Goal: Information Seeking & Learning: Learn about a topic

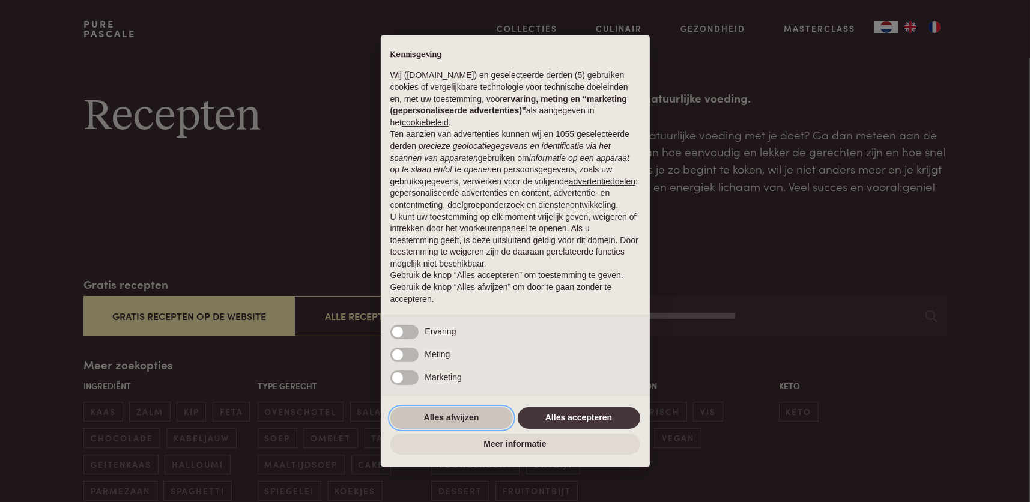
click at [459, 419] on button "Alles afwijzen" at bounding box center [451, 418] width 123 height 22
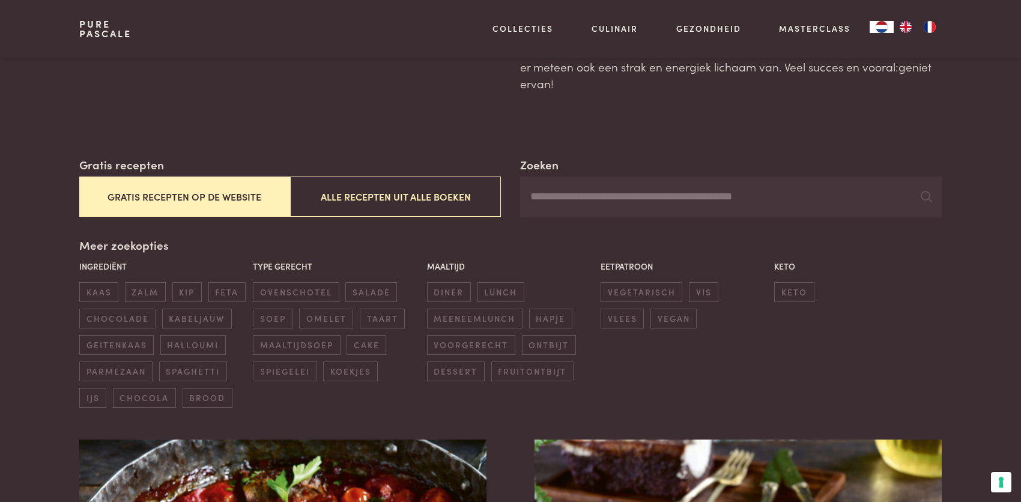
scroll to position [120, 0]
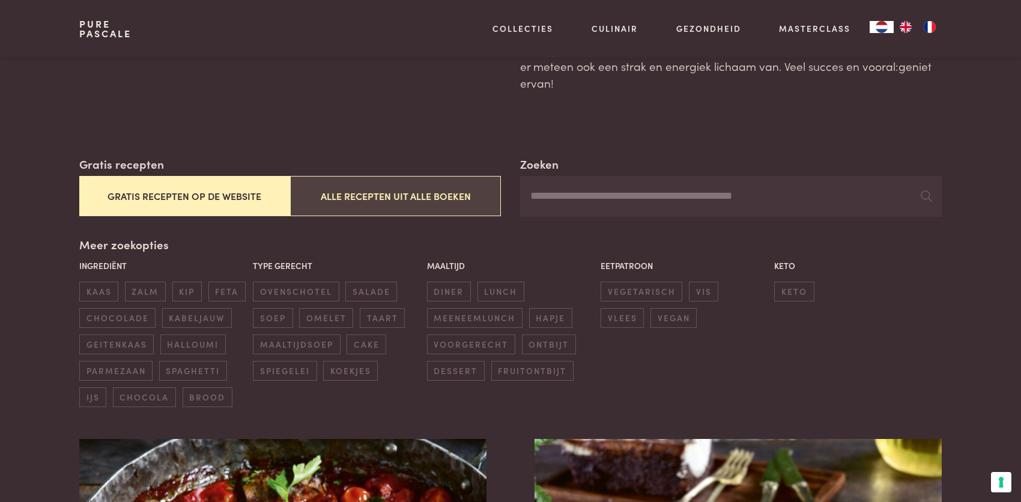
click at [390, 204] on button "Alle recepten uit alle boeken" at bounding box center [395, 196] width 211 height 40
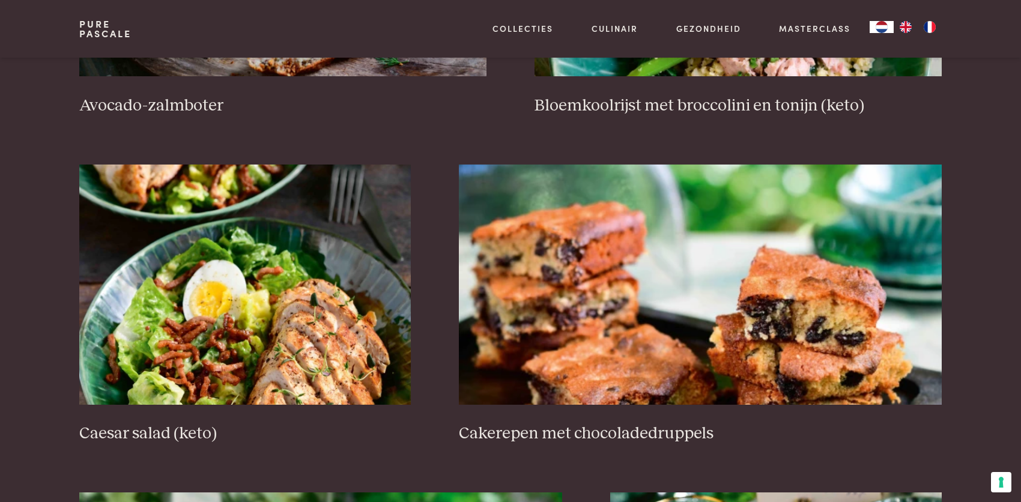
scroll to position [1777, 0]
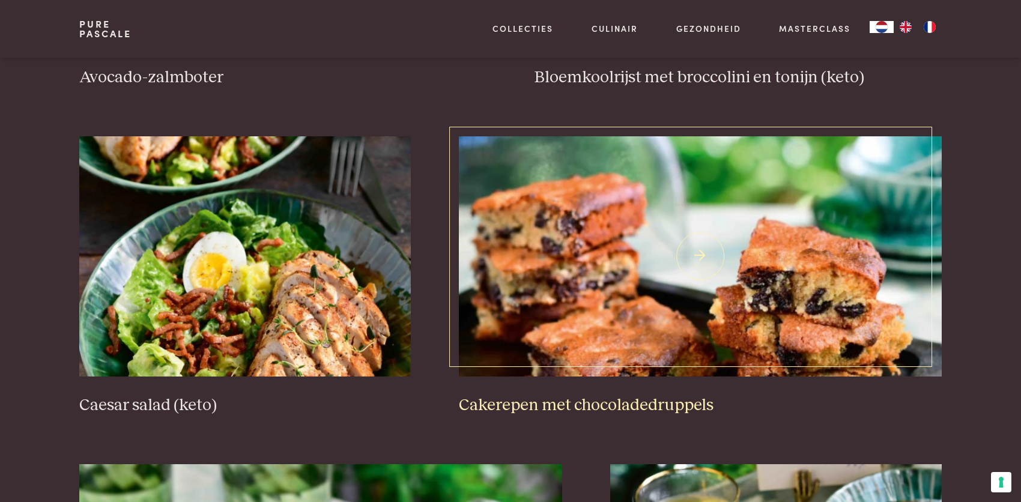
click at [650, 318] on img at bounding box center [700, 256] width 483 height 240
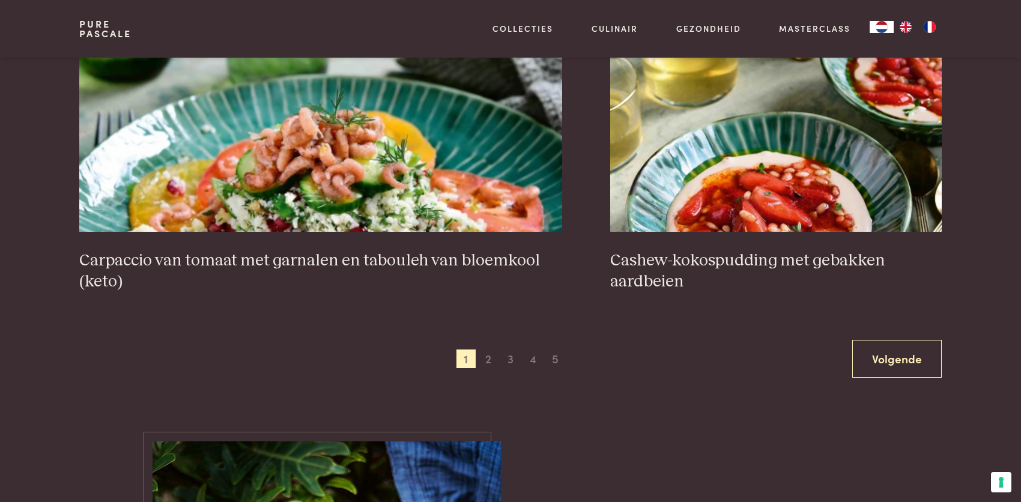
scroll to position [2257, 0]
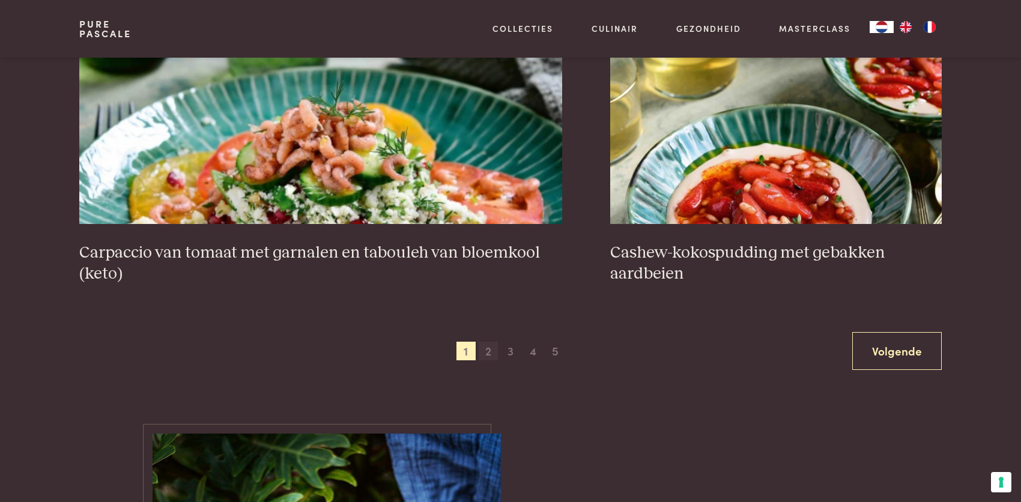
click at [489, 350] on span "2" at bounding box center [488, 351] width 19 height 19
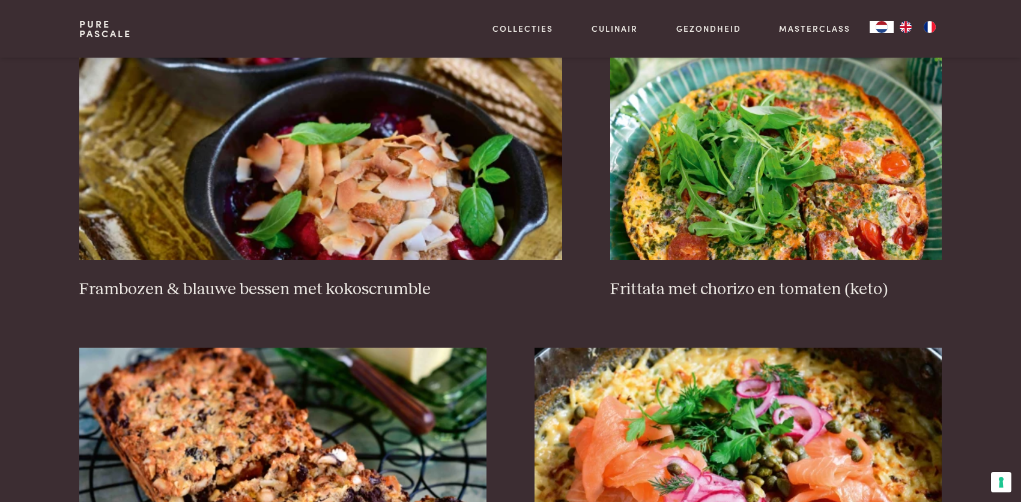
scroll to position [1236, 0]
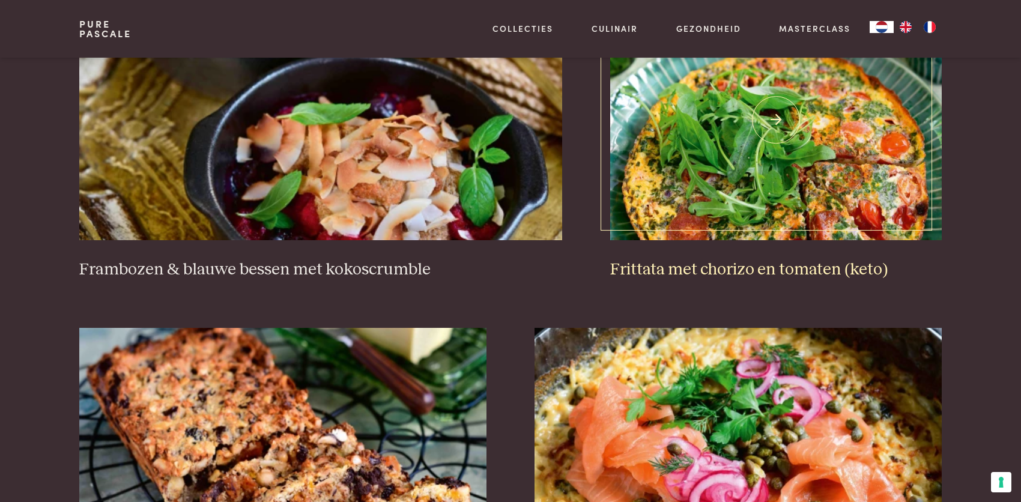
click at [883, 174] on img at bounding box center [776, 120] width 332 height 240
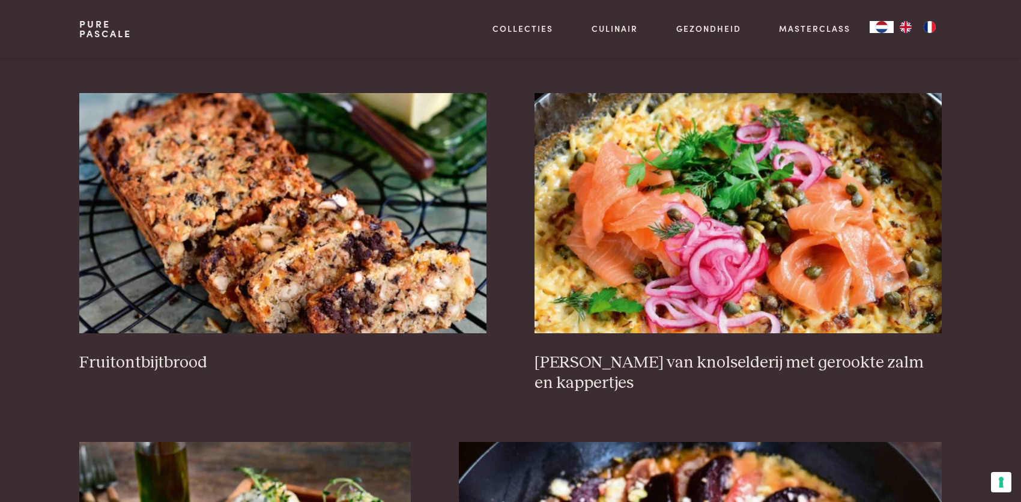
scroll to position [1476, 0]
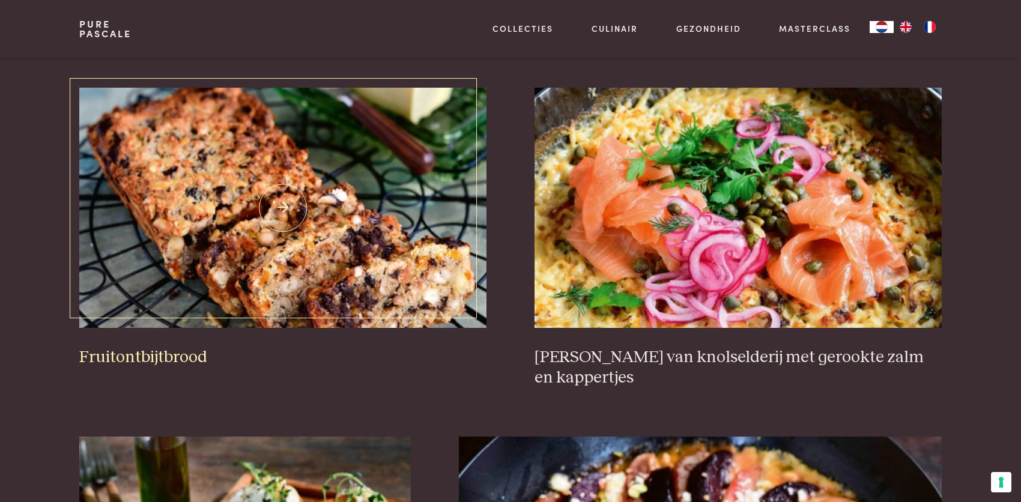
click at [336, 193] on img at bounding box center [282, 208] width 407 height 240
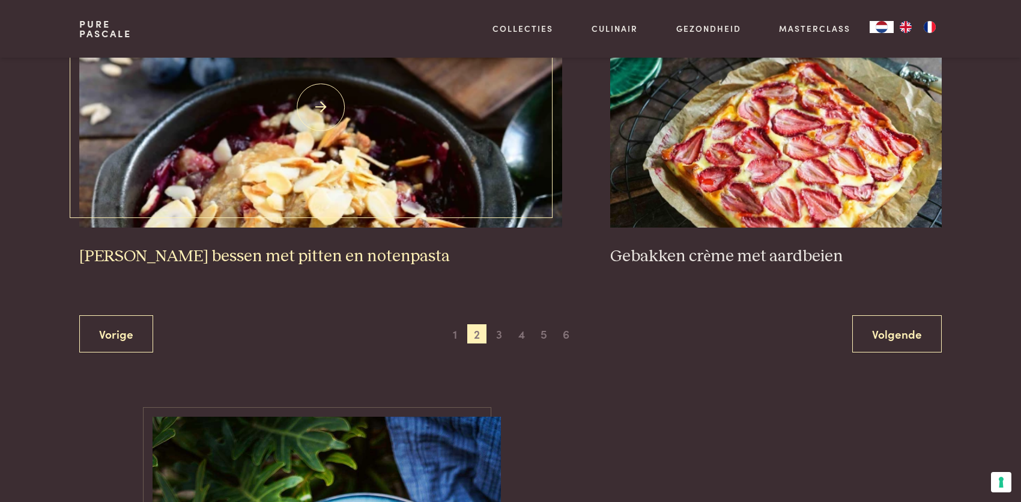
scroll to position [2257, 0]
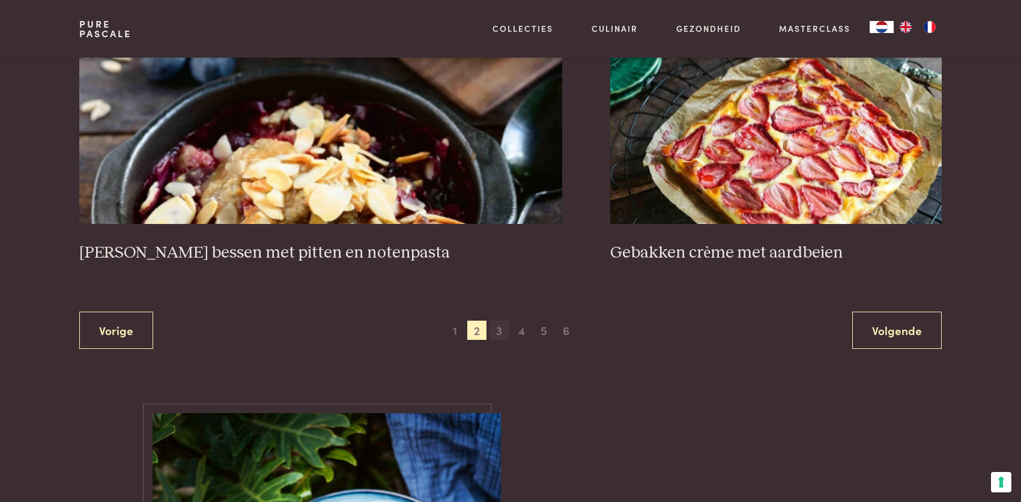
click at [498, 321] on span "3" at bounding box center [498, 330] width 19 height 19
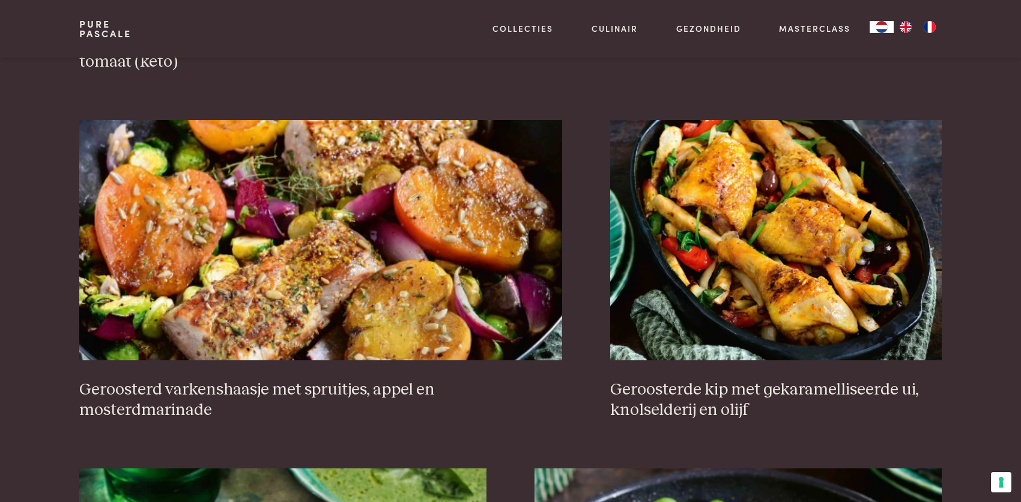
scroll to position [816, 0]
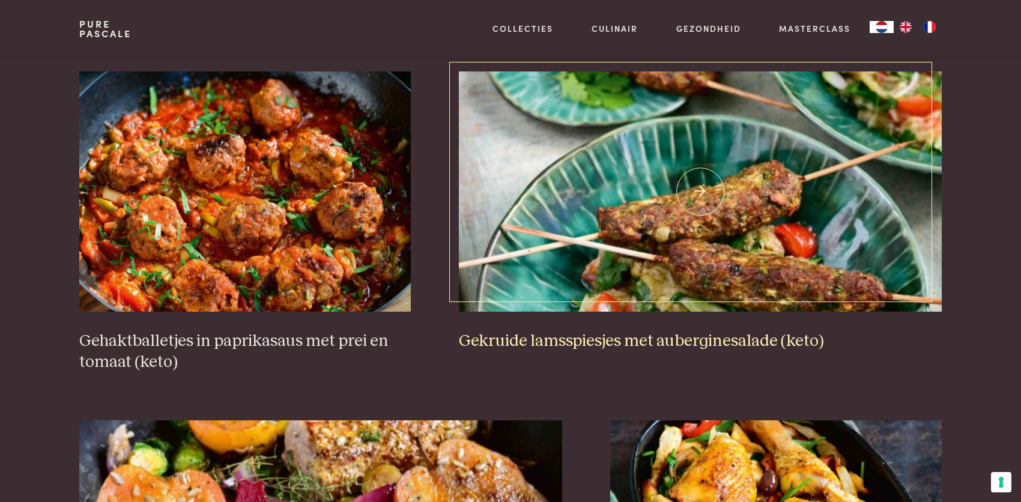
click at [713, 221] on img at bounding box center [700, 191] width 483 height 240
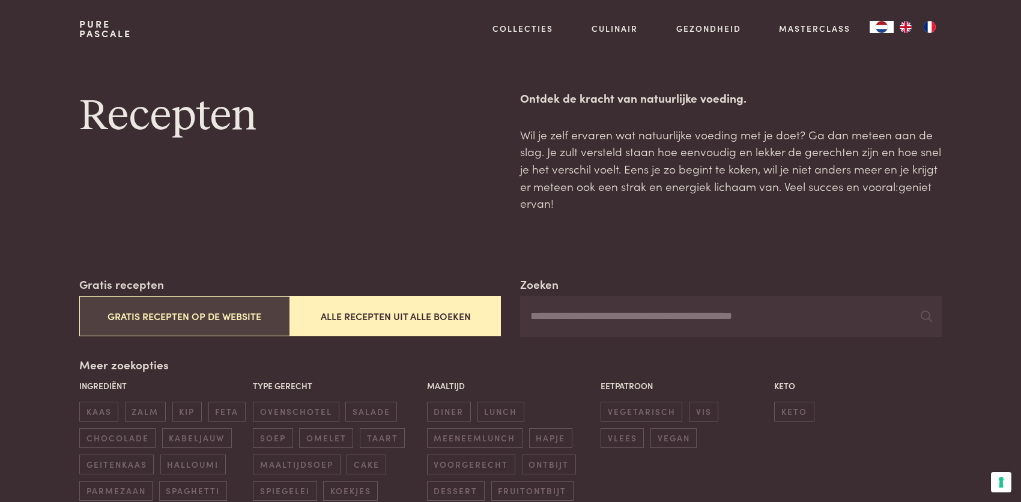
click at [160, 311] on button "Gratis recepten op de website" at bounding box center [184, 316] width 211 height 40
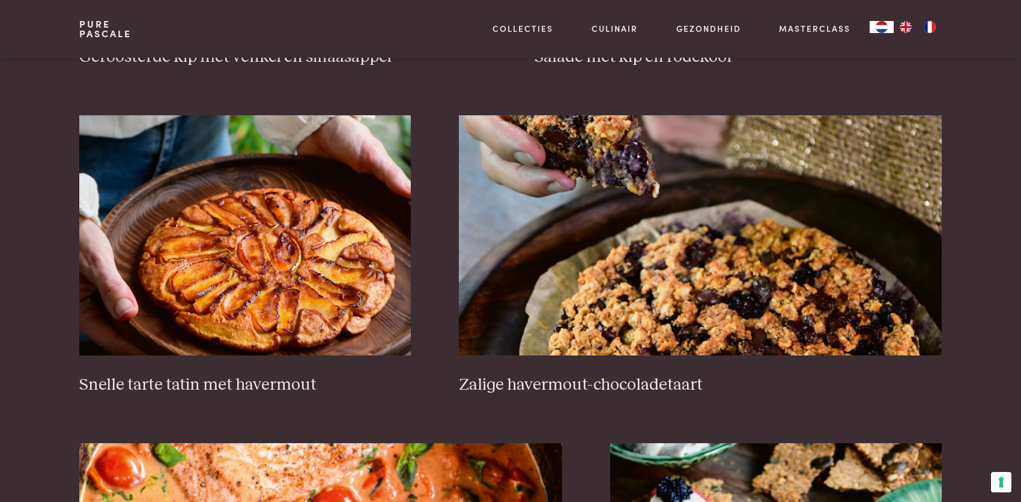
scroll to position [1837, 0]
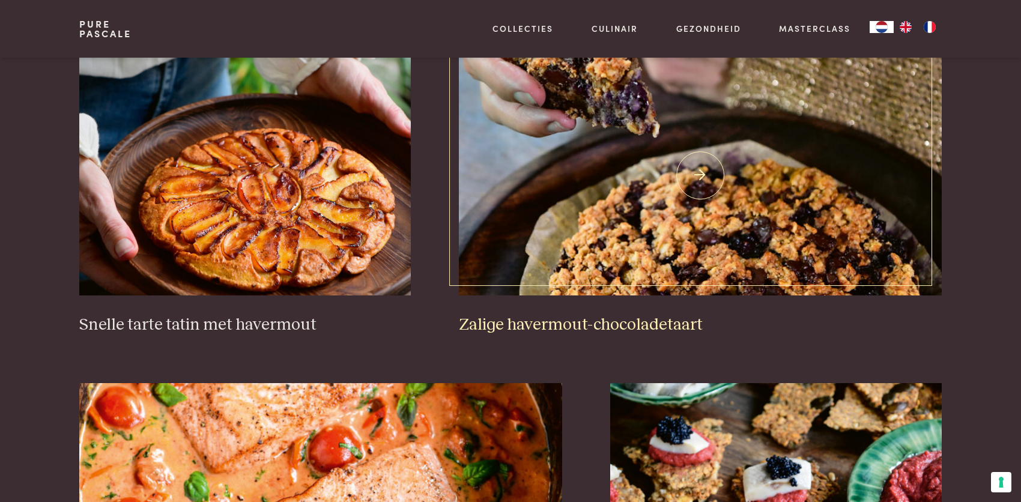
click at [595, 196] on img at bounding box center [700, 175] width 483 height 240
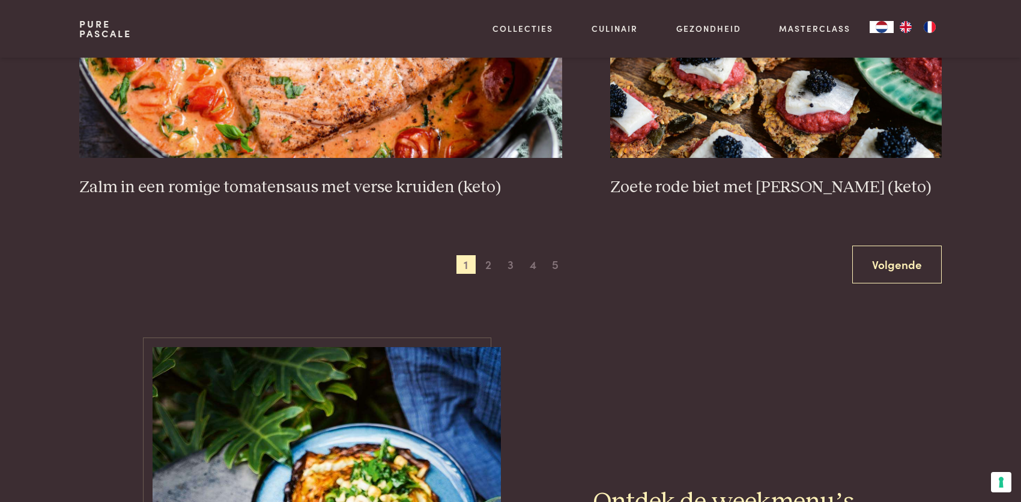
scroll to position [2317, 0]
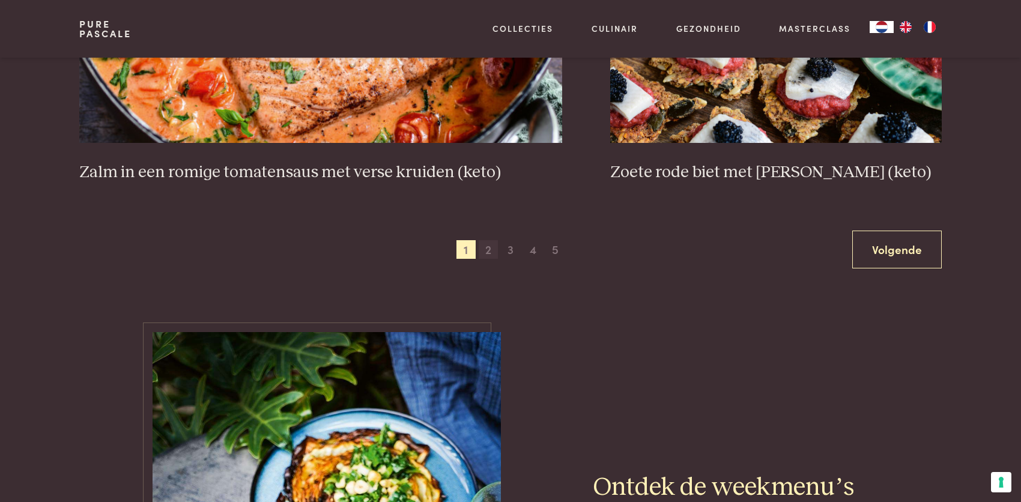
click at [489, 243] on span "2" at bounding box center [488, 249] width 19 height 19
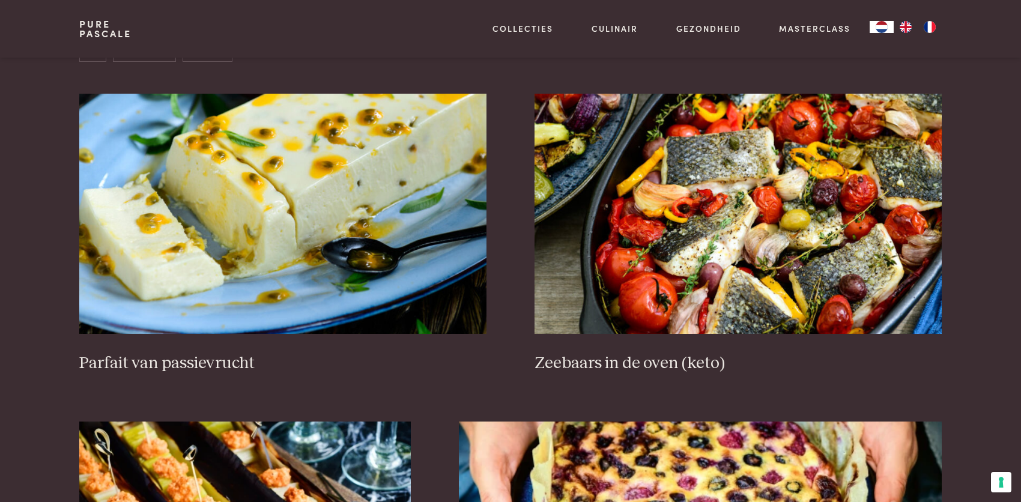
scroll to position [455, 0]
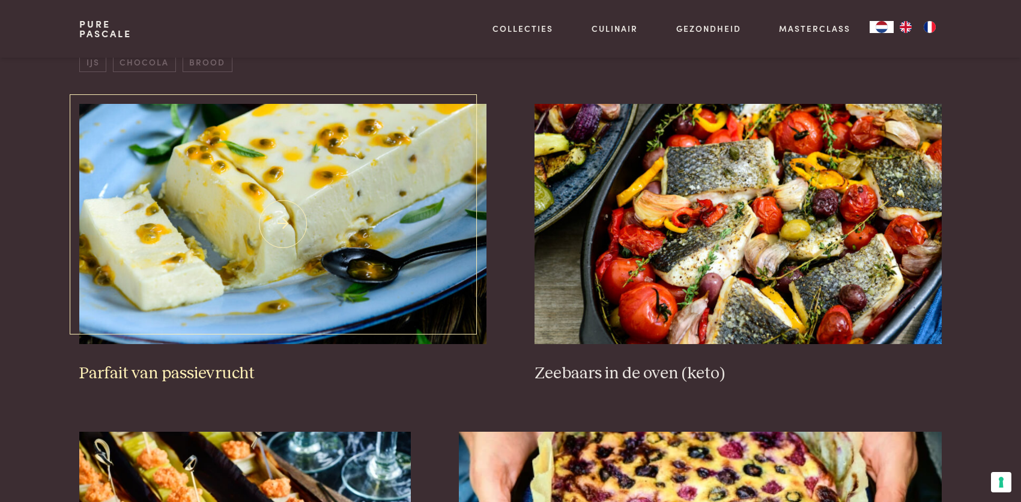
click at [213, 179] on img at bounding box center [282, 224] width 407 height 240
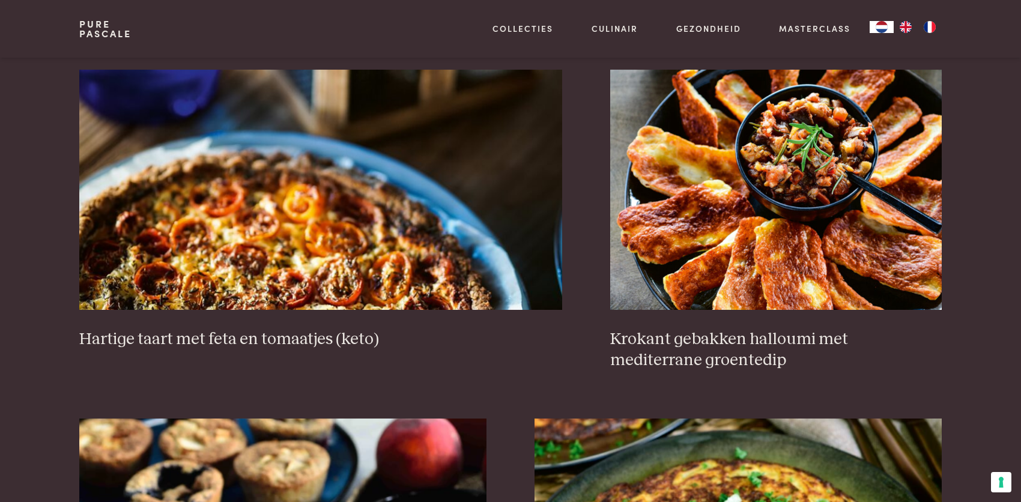
scroll to position [1176, 0]
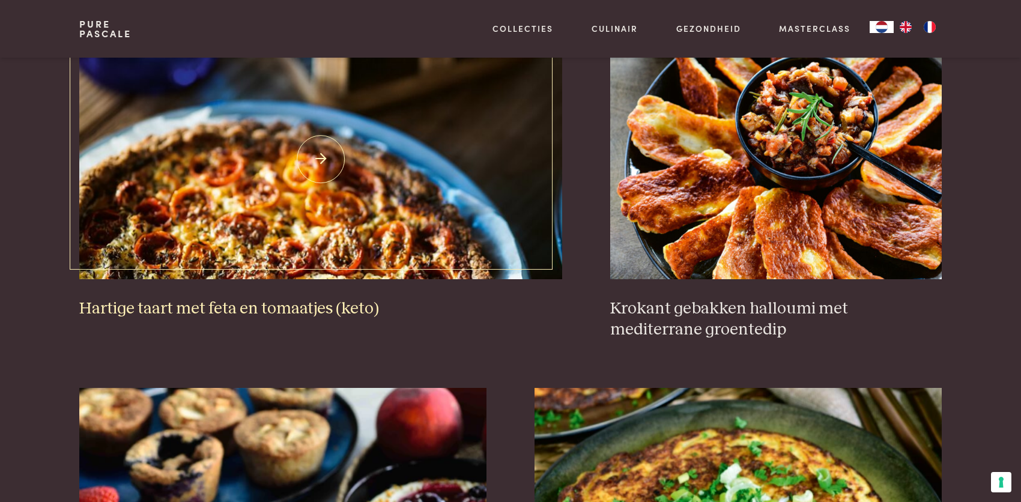
click at [245, 175] on img at bounding box center [320, 159] width 483 height 240
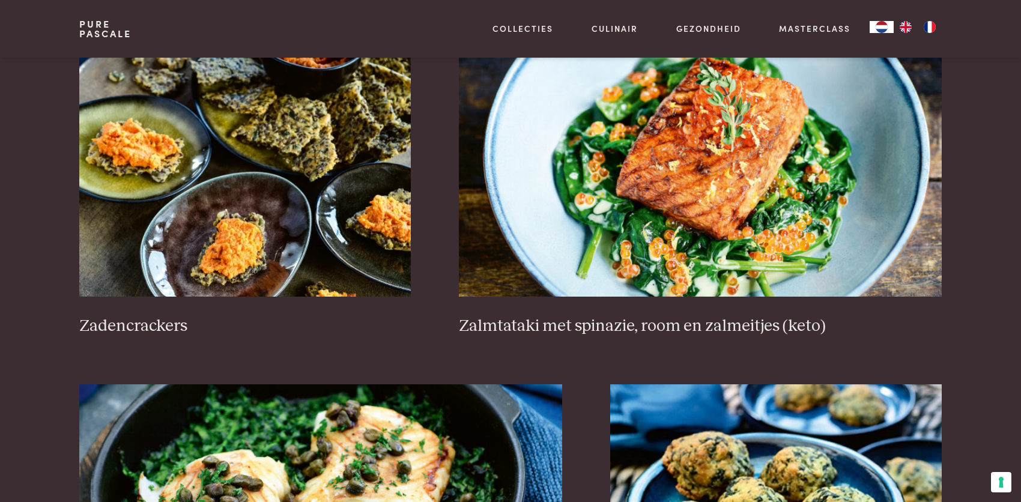
scroll to position [1837, 0]
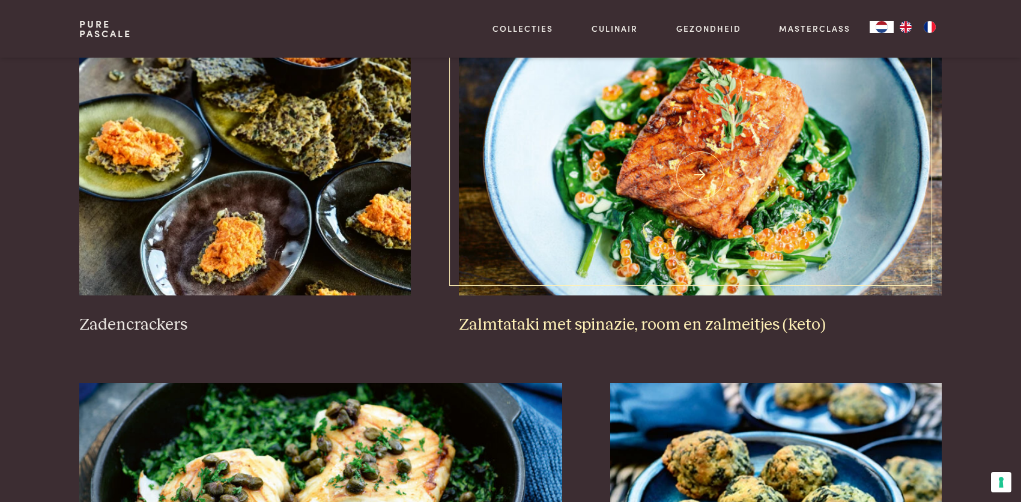
click at [649, 139] on img at bounding box center [700, 175] width 483 height 240
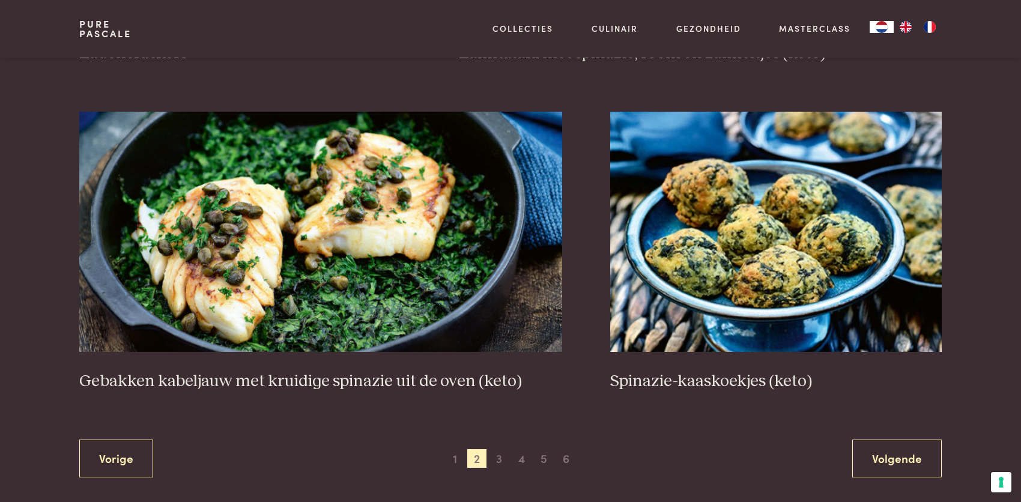
scroll to position [2137, 0]
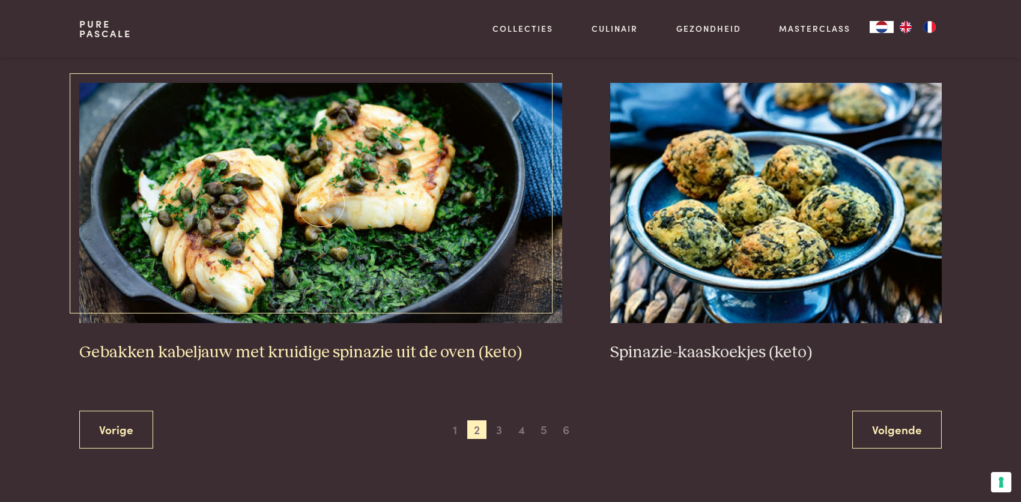
click at [351, 164] on img at bounding box center [320, 203] width 483 height 240
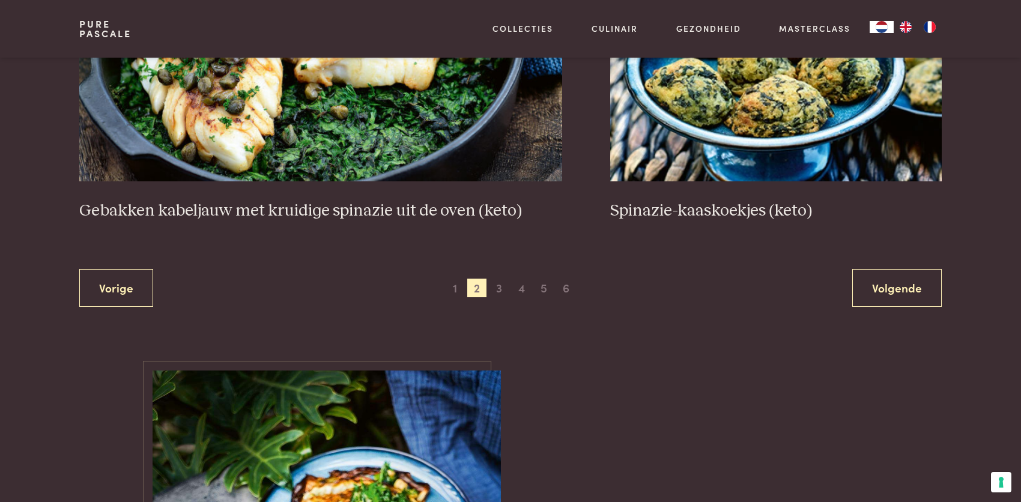
scroll to position [2317, 0]
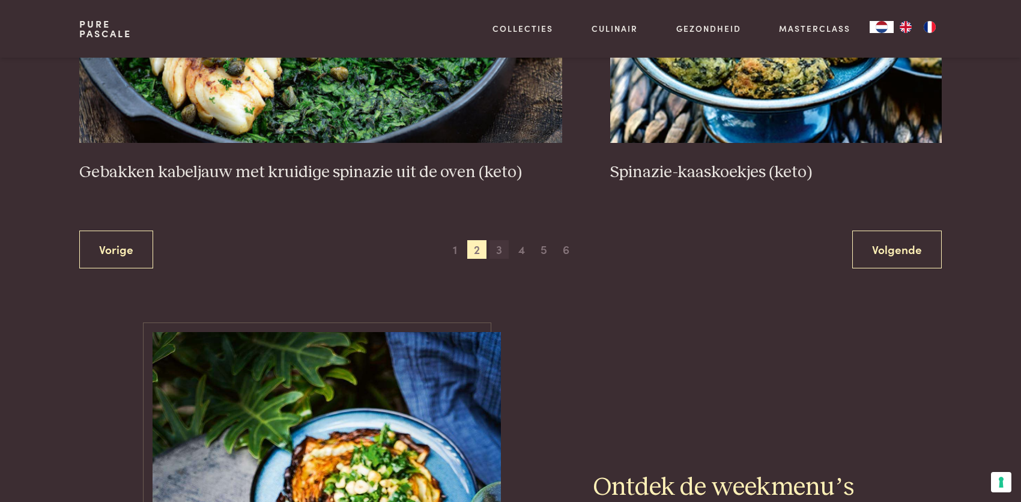
click at [497, 248] on span "3" at bounding box center [498, 249] width 19 height 19
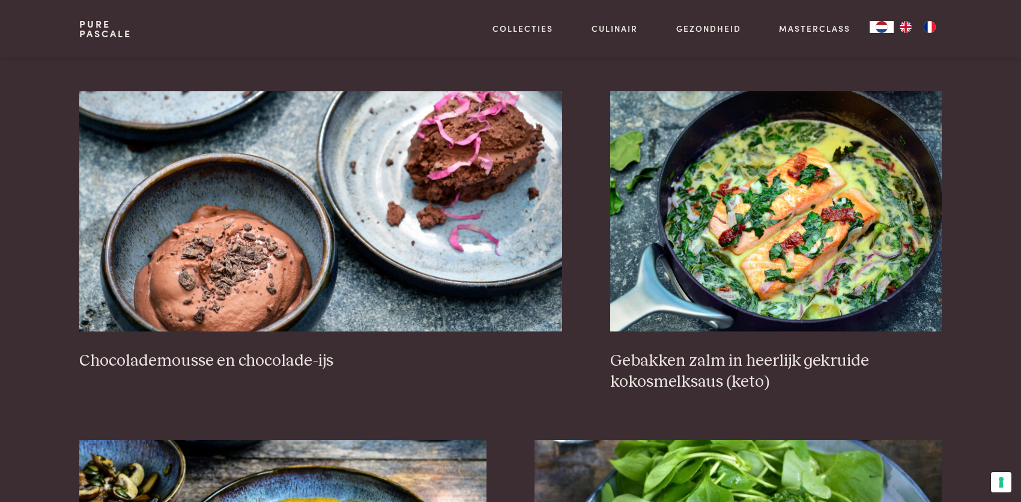
scroll to position [1176, 0]
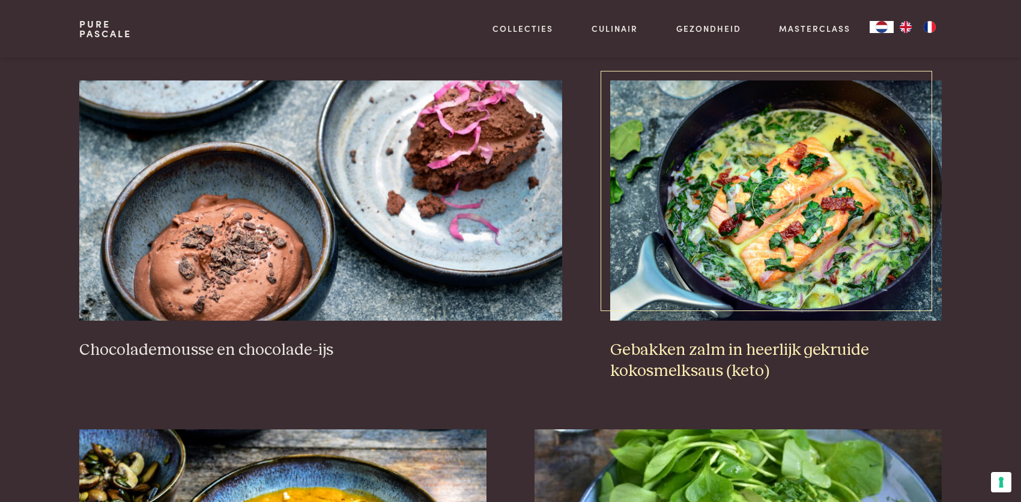
click at [786, 223] on img at bounding box center [776, 200] width 332 height 240
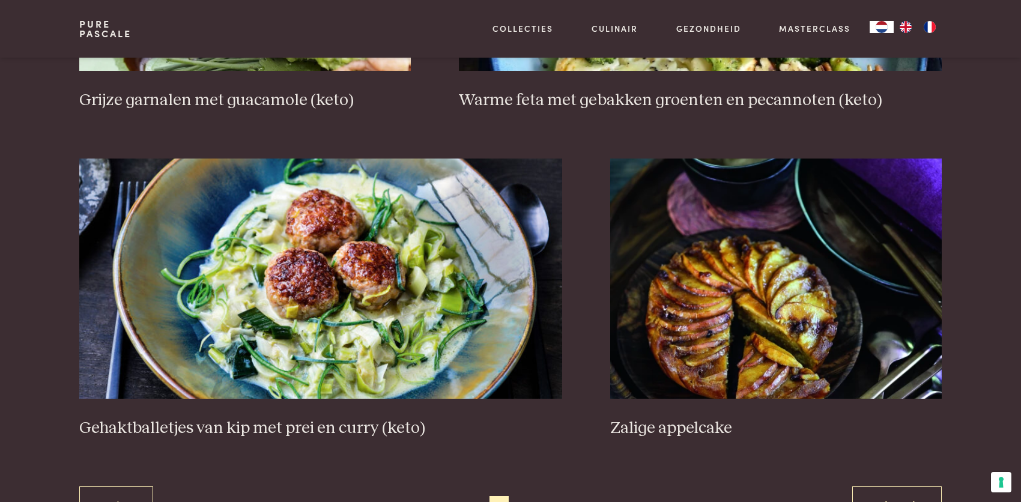
scroll to position [2169, 0]
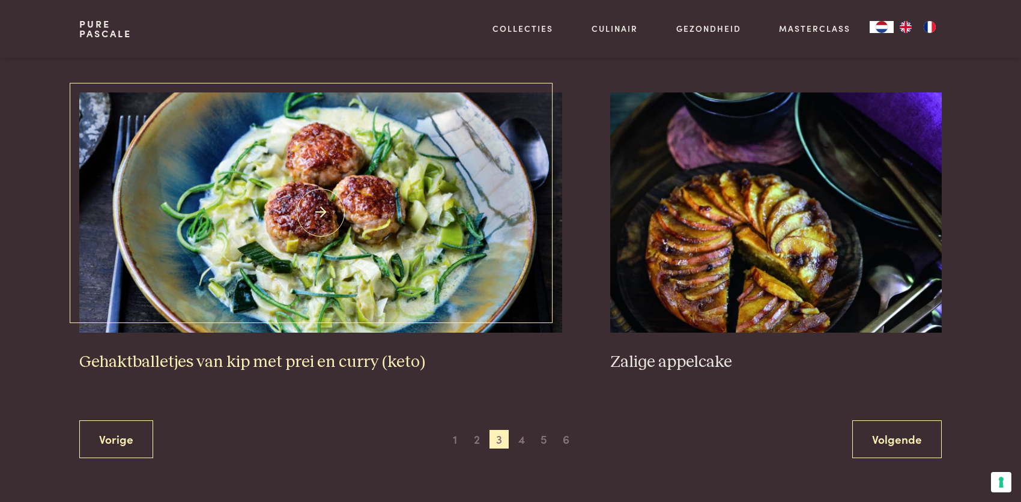
click at [329, 208] on img at bounding box center [320, 212] width 483 height 240
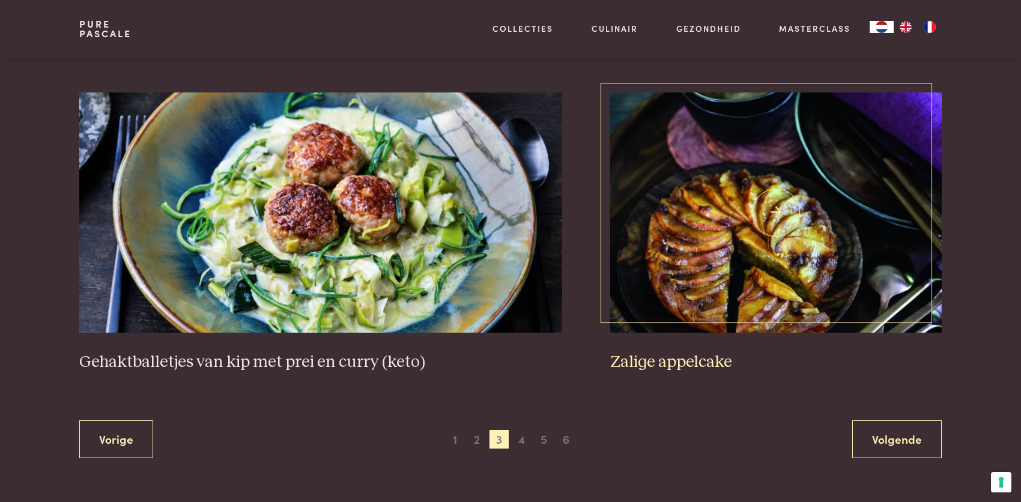
click at [799, 185] on img at bounding box center [776, 212] width 332 height 240
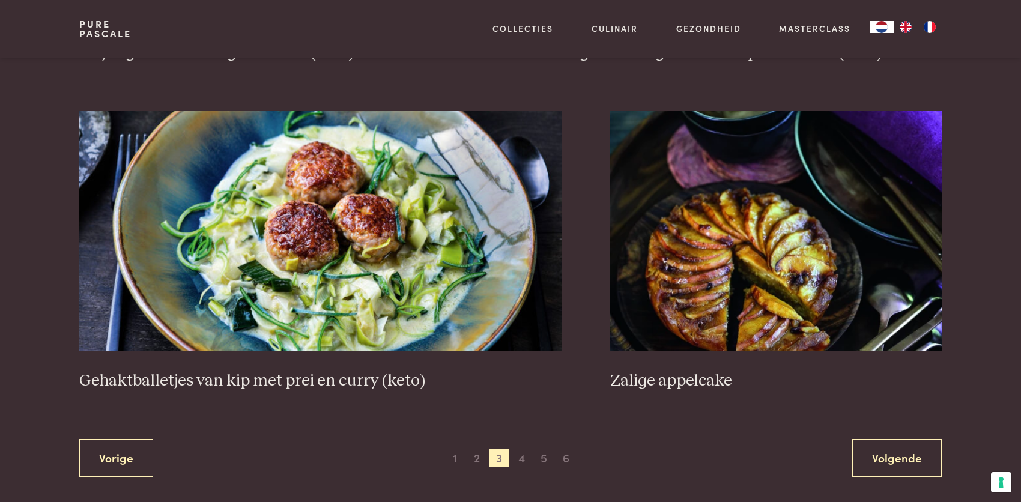
scroll to position [2426, 0]
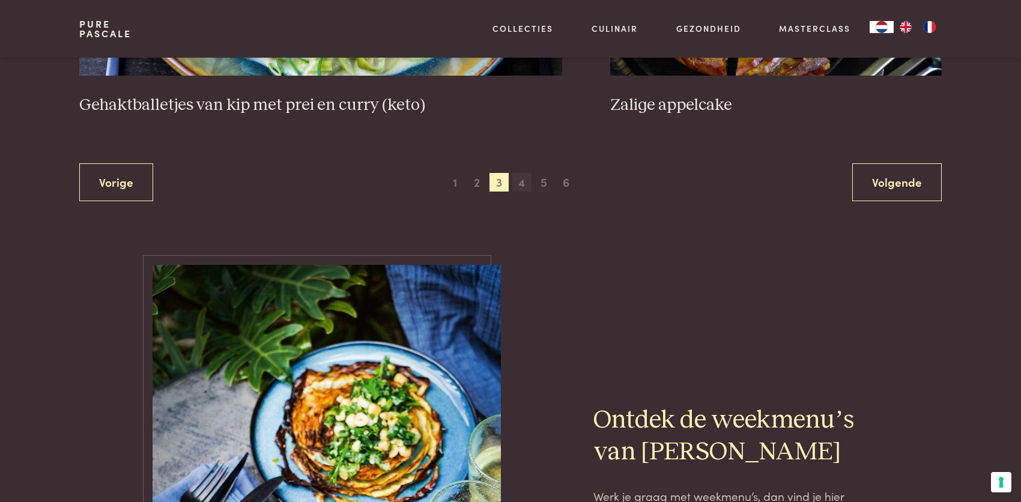
click at [526, 184] on span "4" at bounding box center [521, 182] width 19 height 19
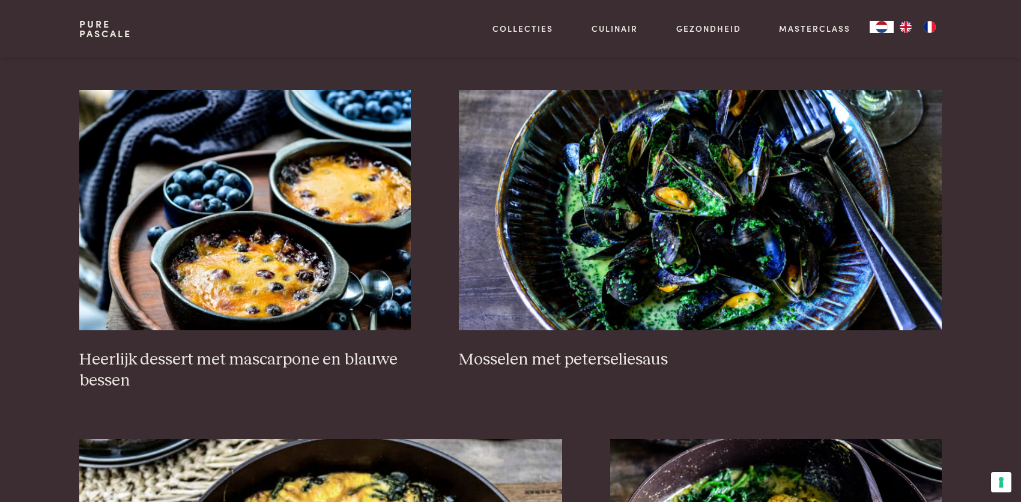
scroll to position [816, 0]
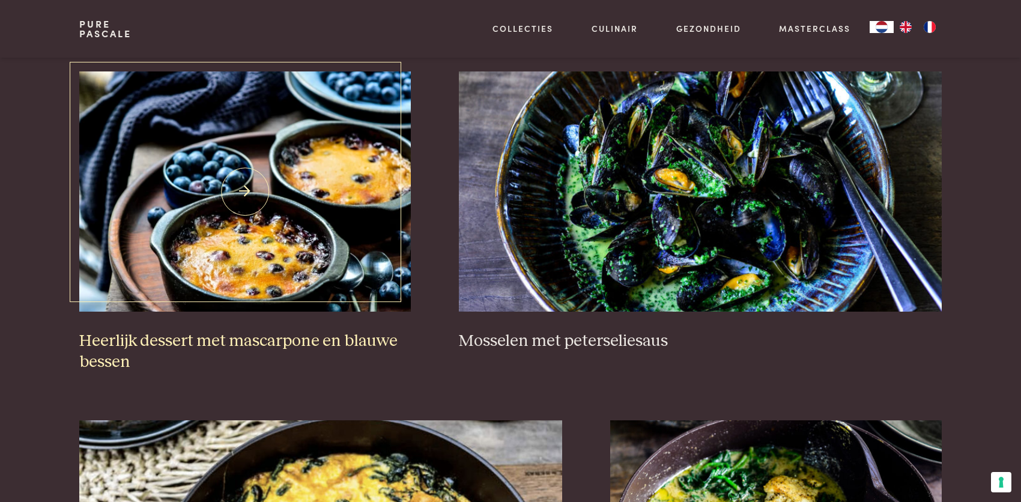
click at [175, 212] on img at bounding box center [245, 191] width 332 height 240
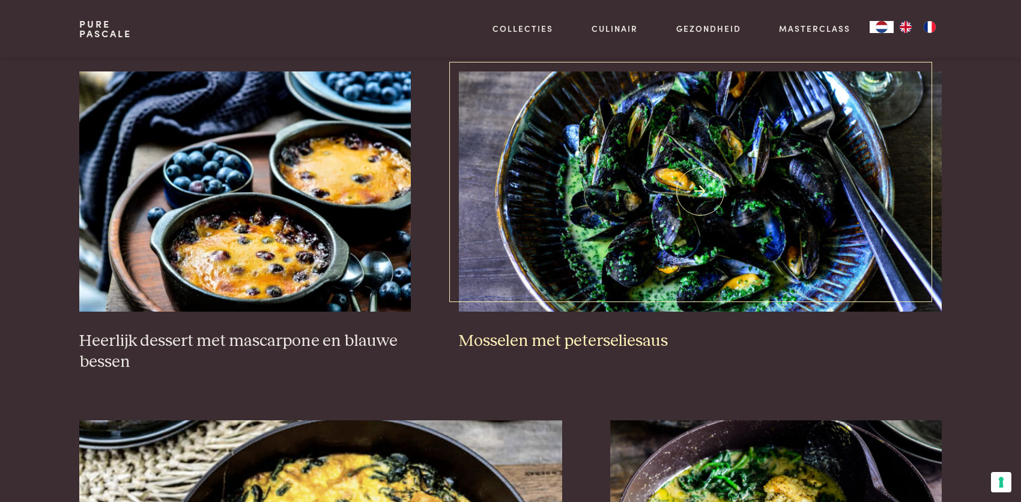
click at [668, 217] on img at bounding box center [700, 191] width 483 height 240
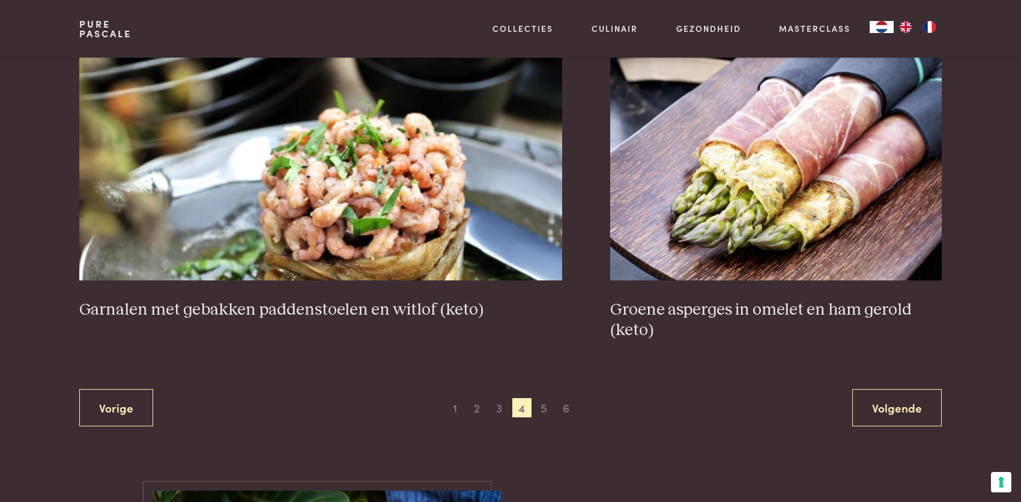
scroll to position [2197, 0]
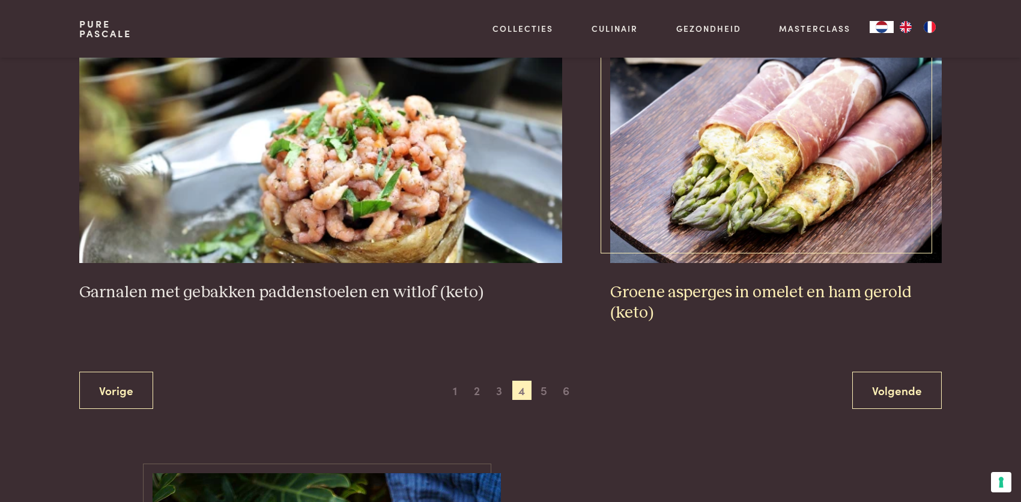
click at [817, 161] on img at bounding box center [776, 143] width 332 height 240
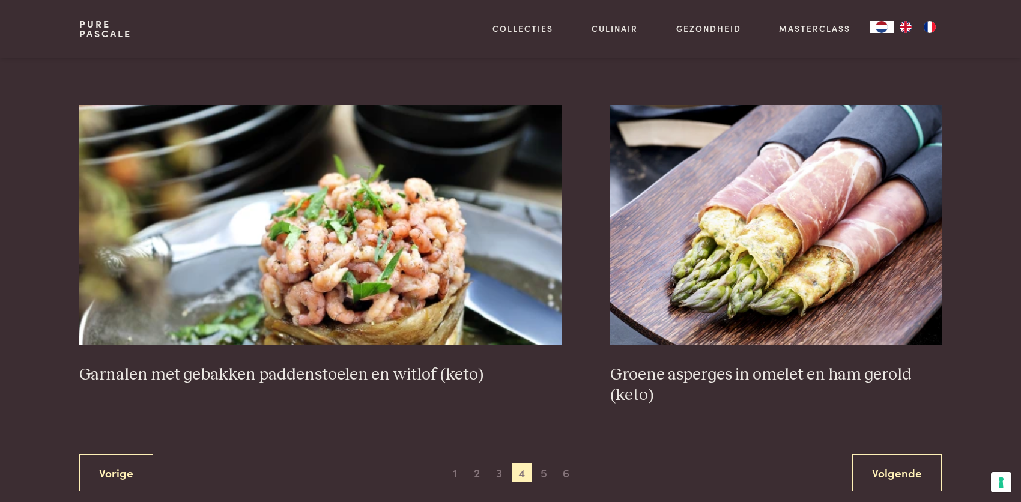
scroll to position [2174, 0]
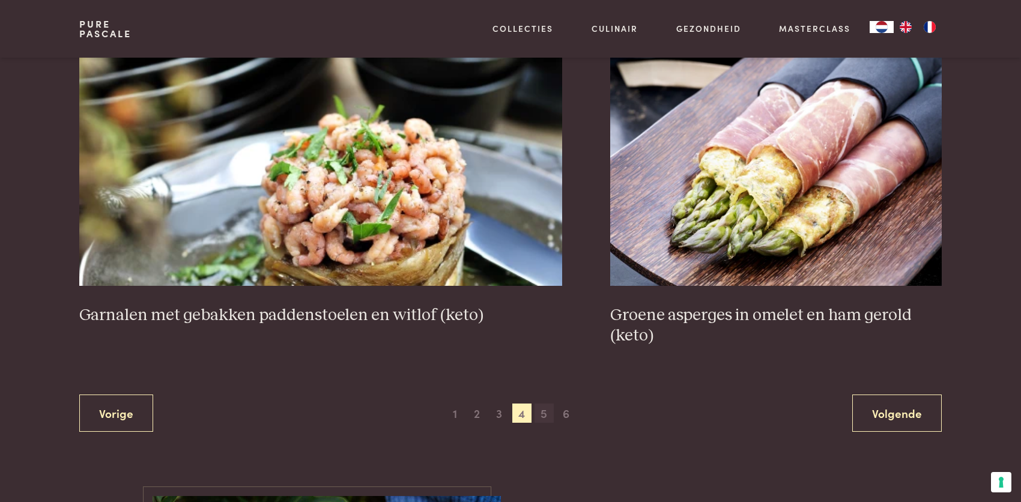
click at [542, 413] on span "5" at bounding box center [544, 413] width 19 height 19
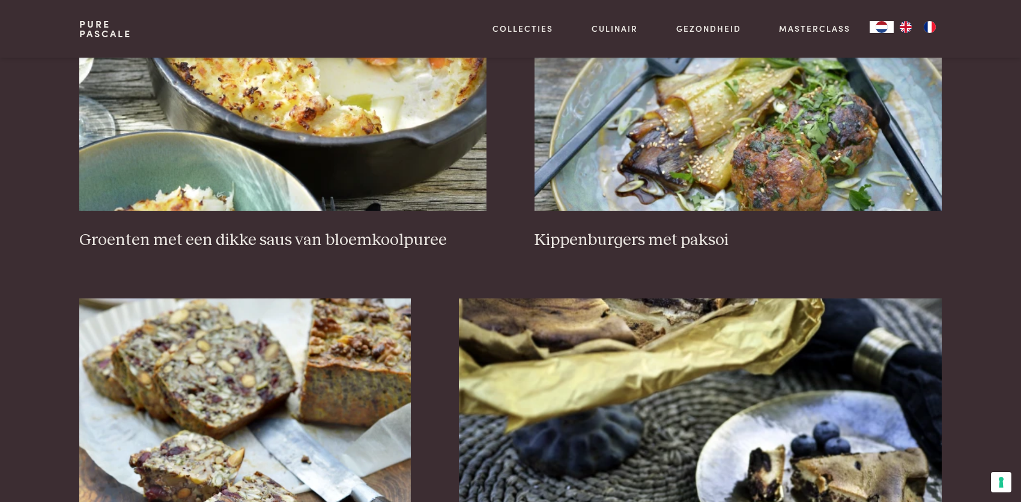
scroll to position [756, 0]
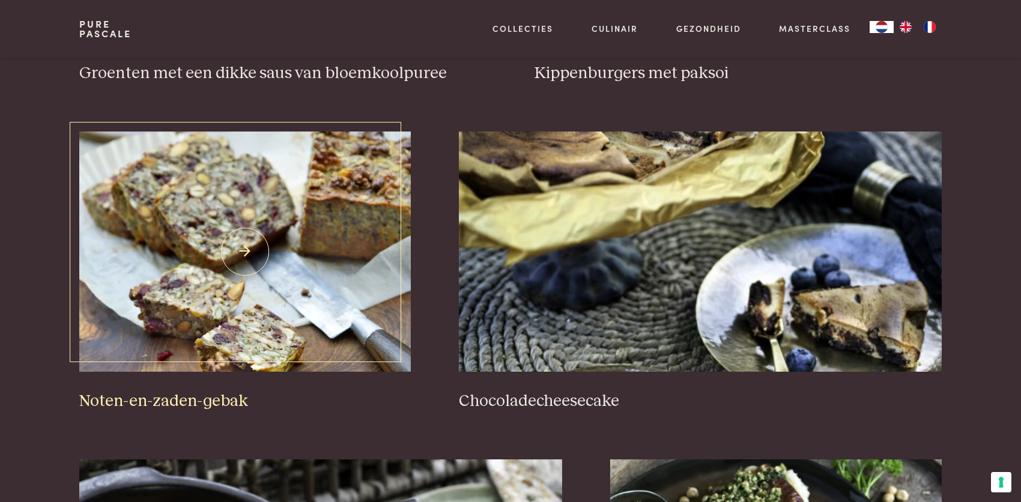
click at [231, 173] on img at bounding box center [245, 252] width 332 height 240
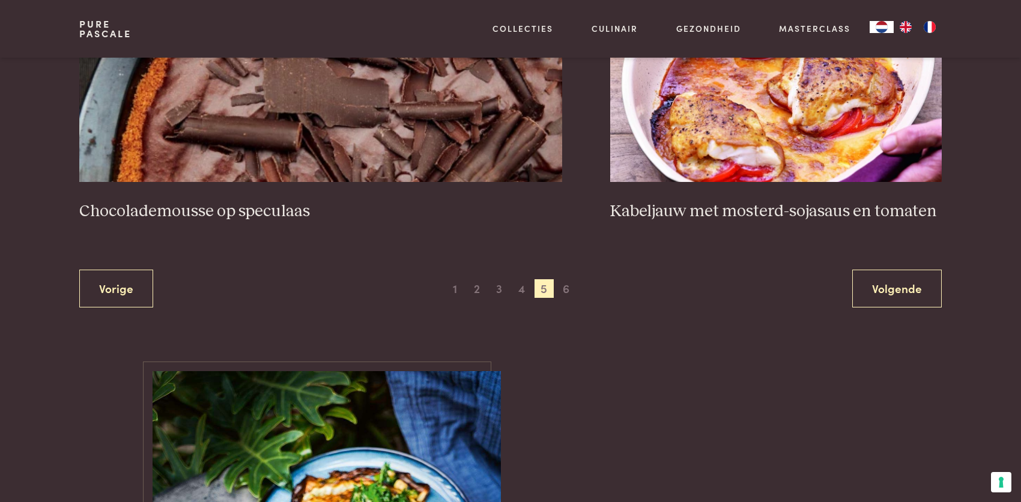
scroll to position [2317, 0]
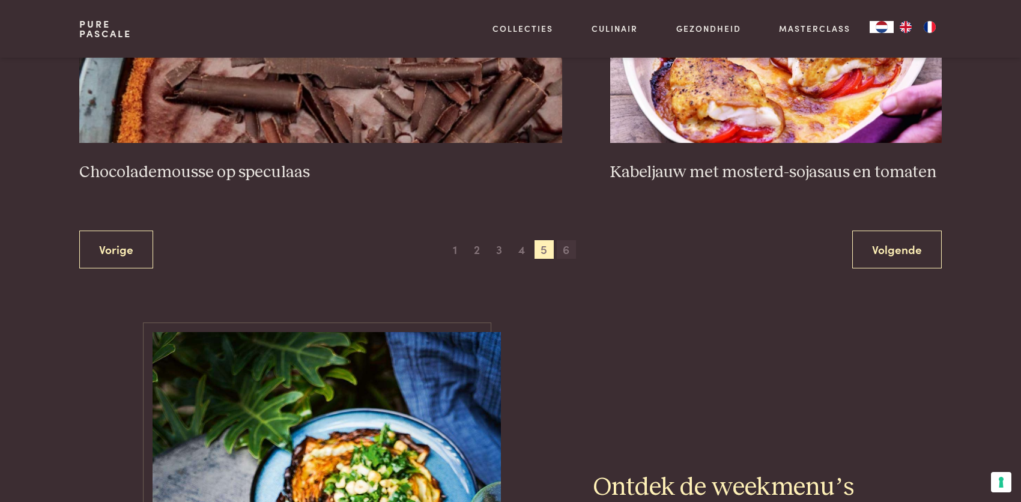
click at [570, 247] on span "6" at bounding box center [566, 249] width 19 height 19
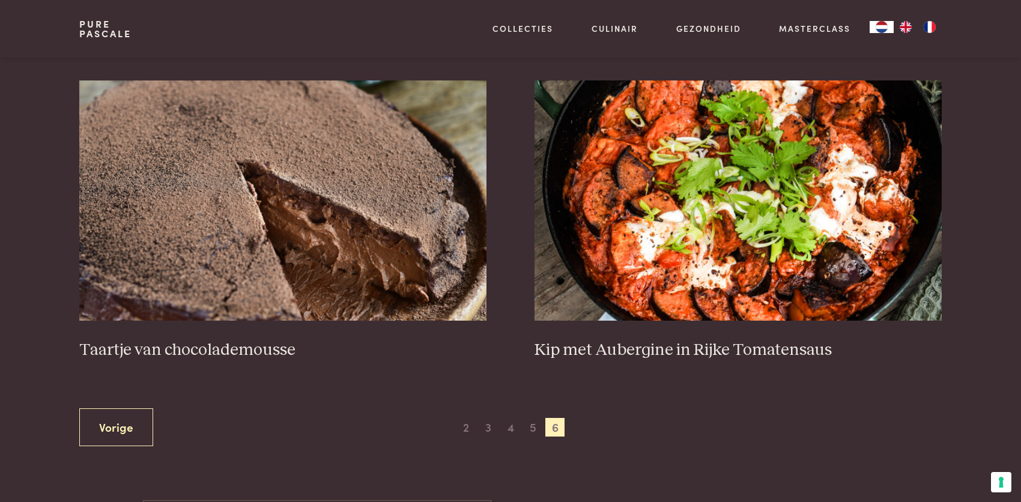
scroll to position [515, 0]
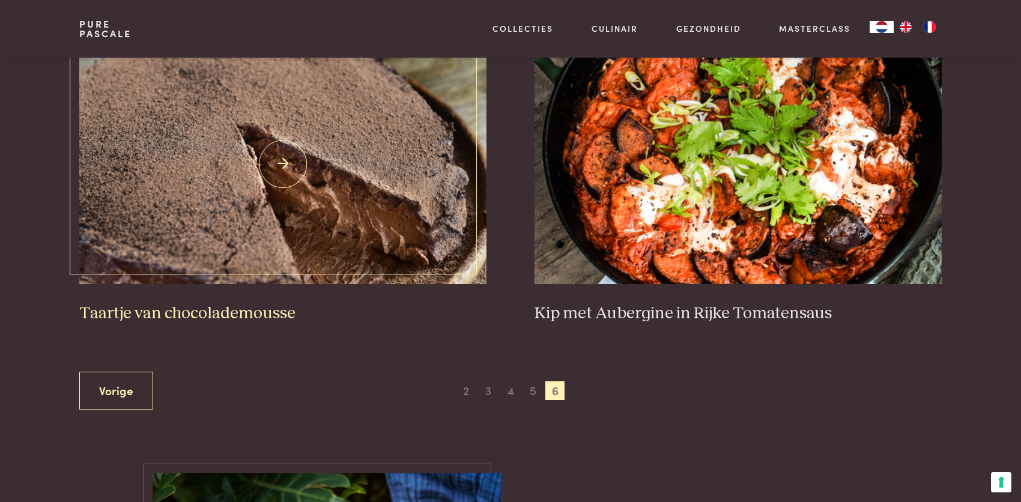
click at [231, 160] on img at bounding box center [282, 164] width 407 height 240
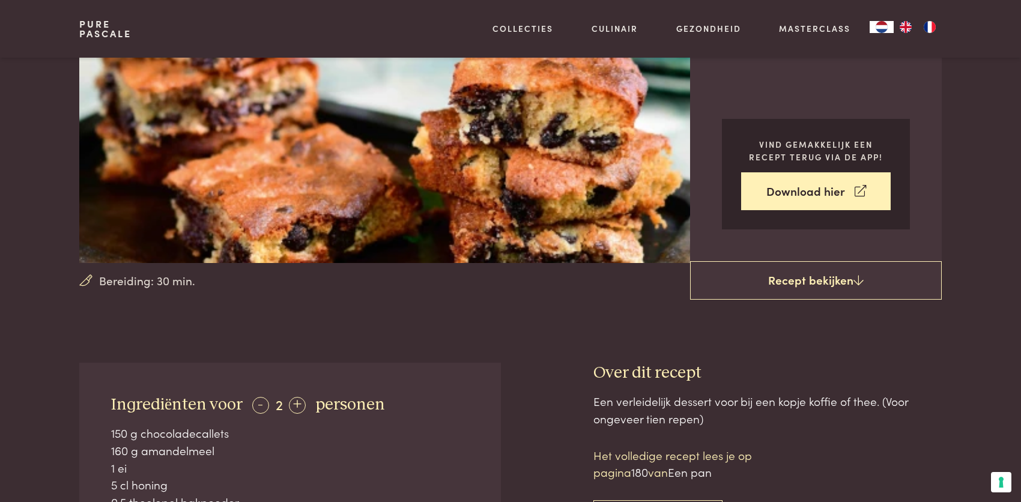
scroll to position [180, 0]
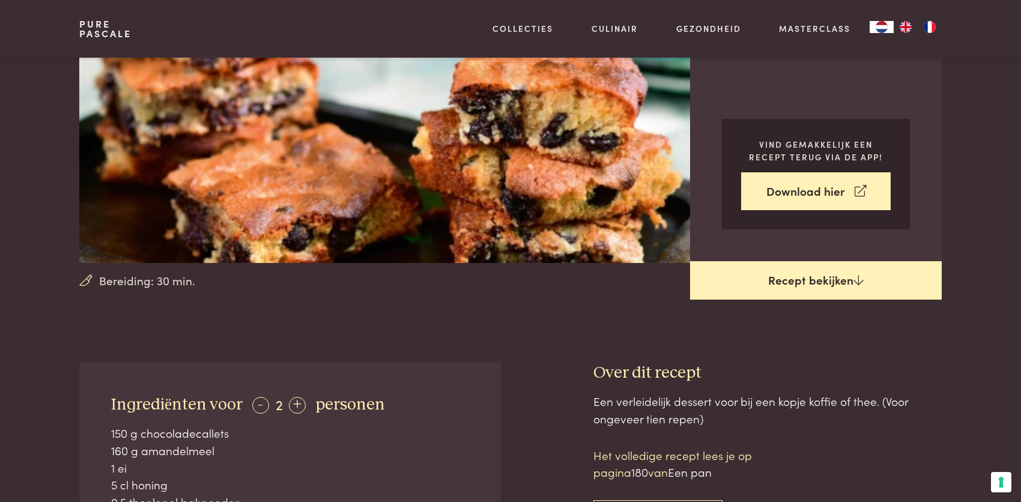
click at [853, 279] on icon at bounding box center [858, 279] width 10 height 11
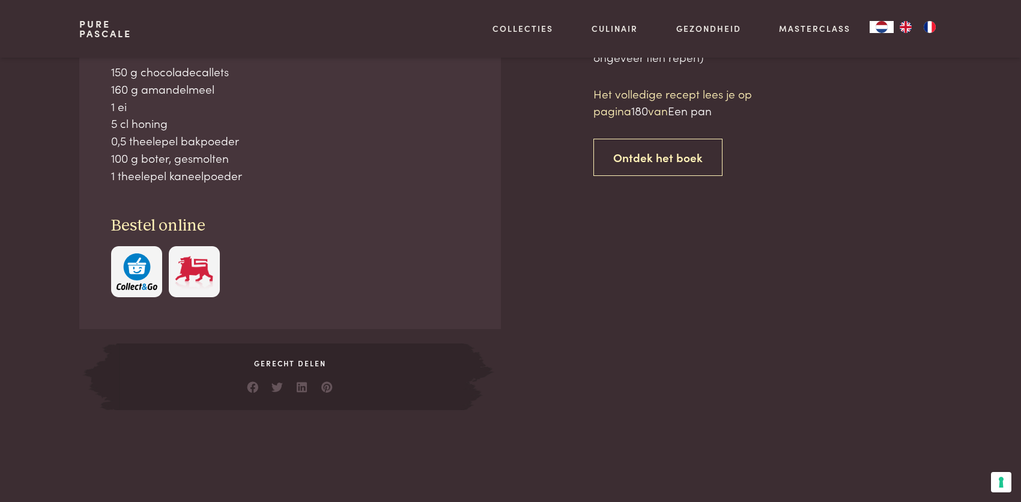
scroll to position [542, 0]
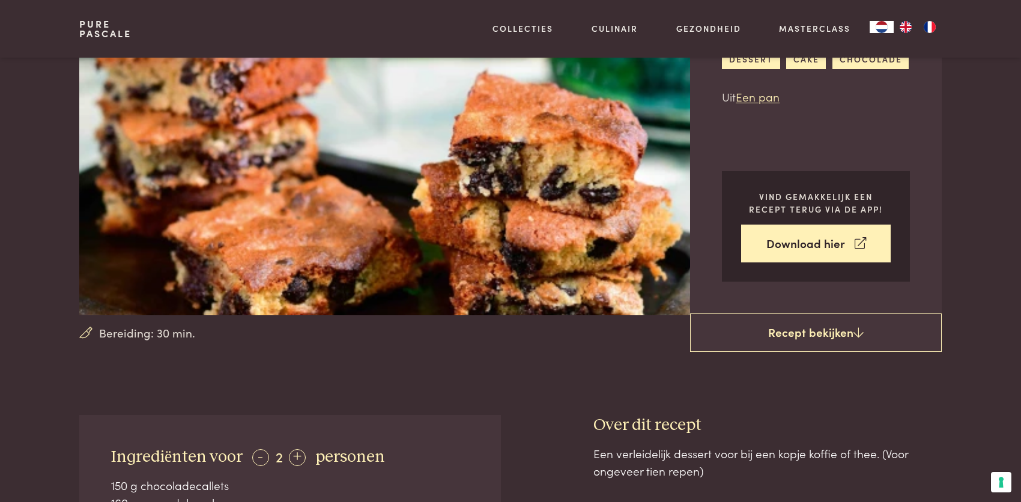
scroll to position [122, 0]
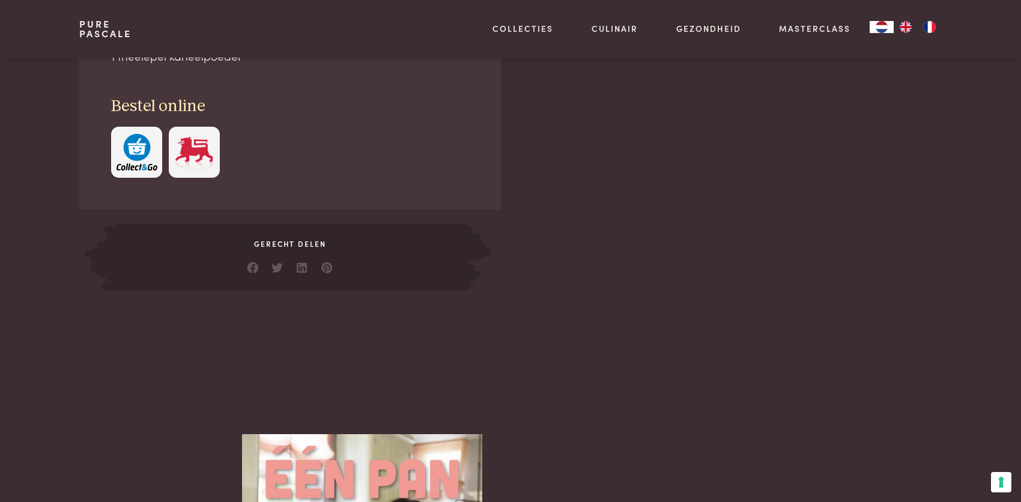
scroll to position [662, 0]
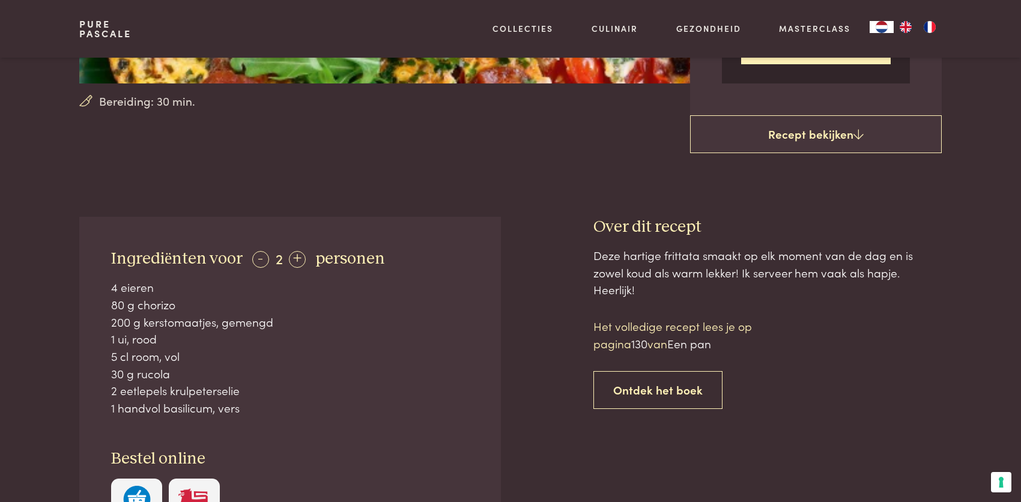
scroll to position [360, 0]
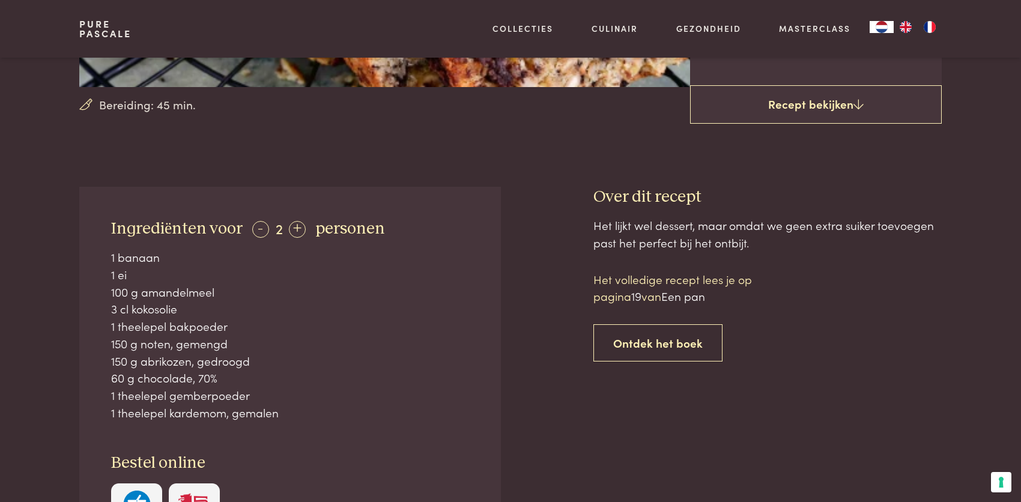
scroll to position [360, 0]
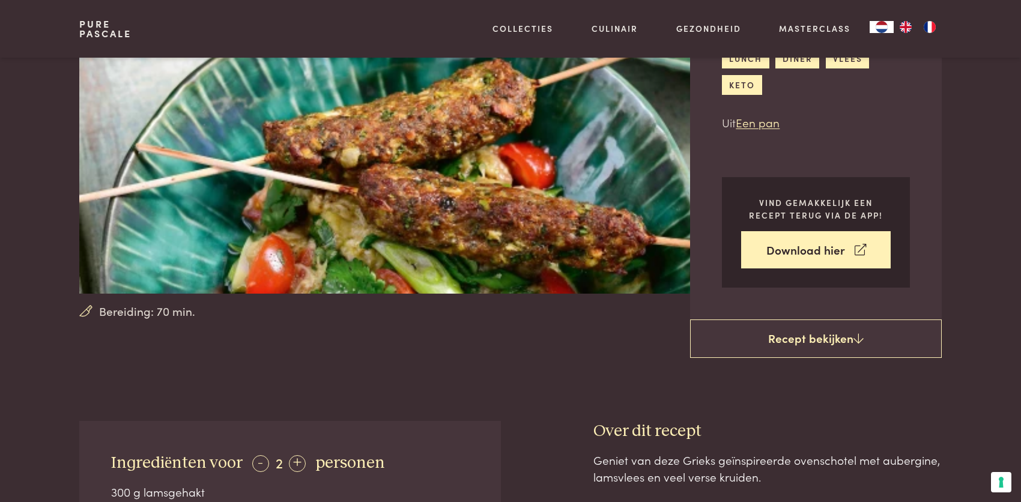
scroll to position [120, 0]
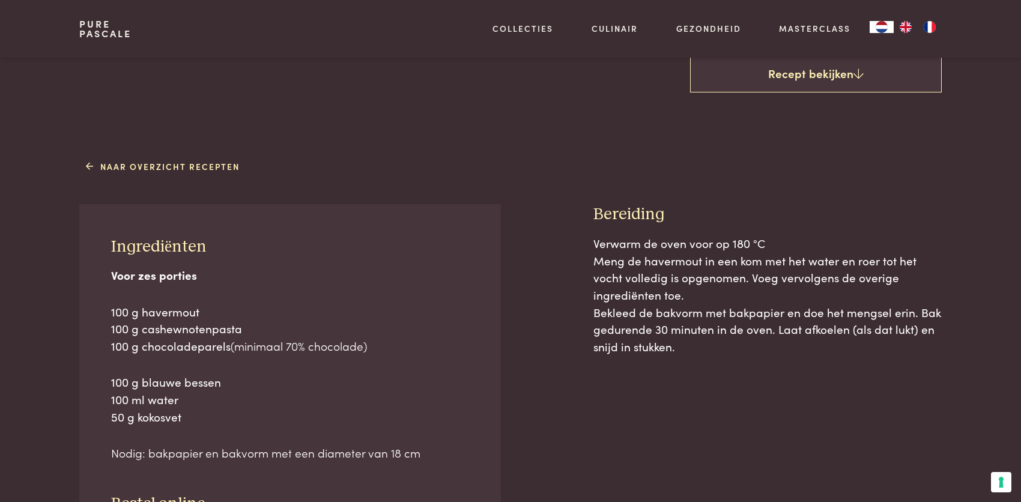
scroll to position [480, 0]
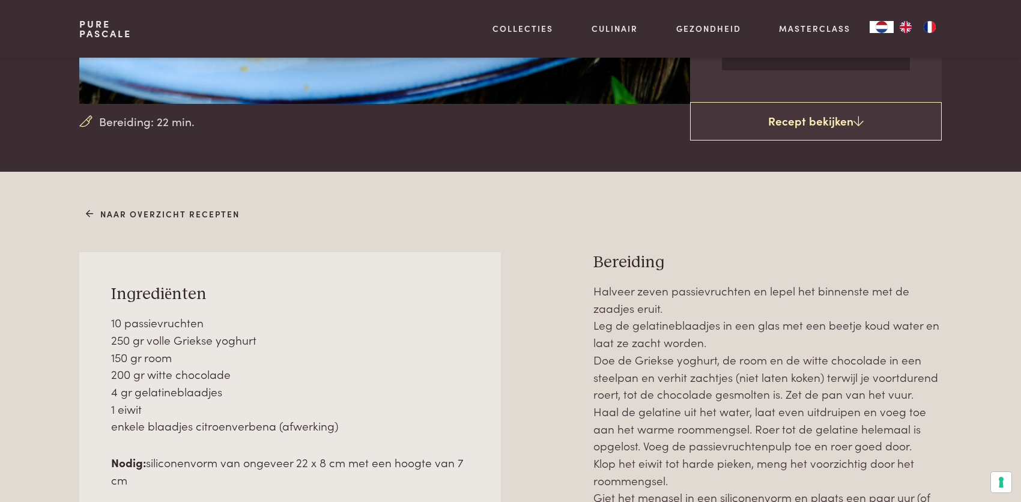
scroll to position [360, 0]
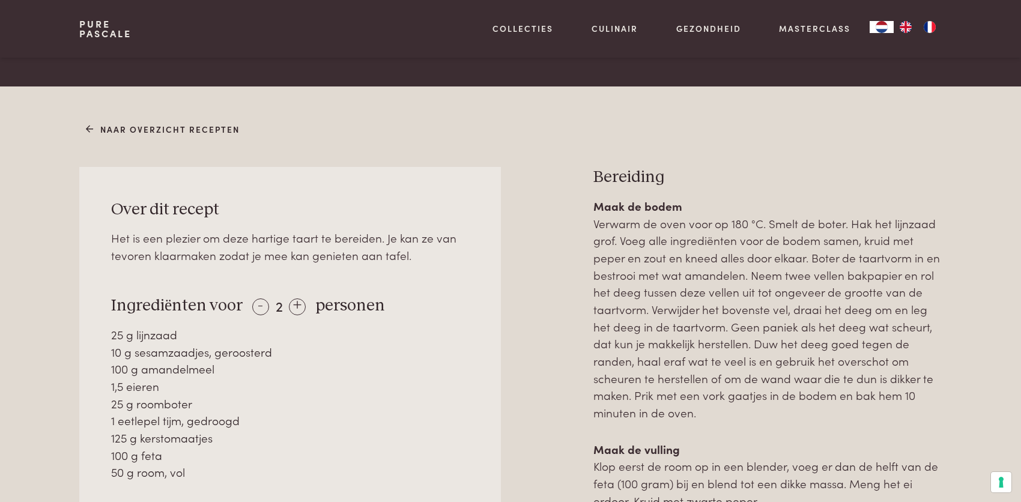
scroll to position [480, 0]
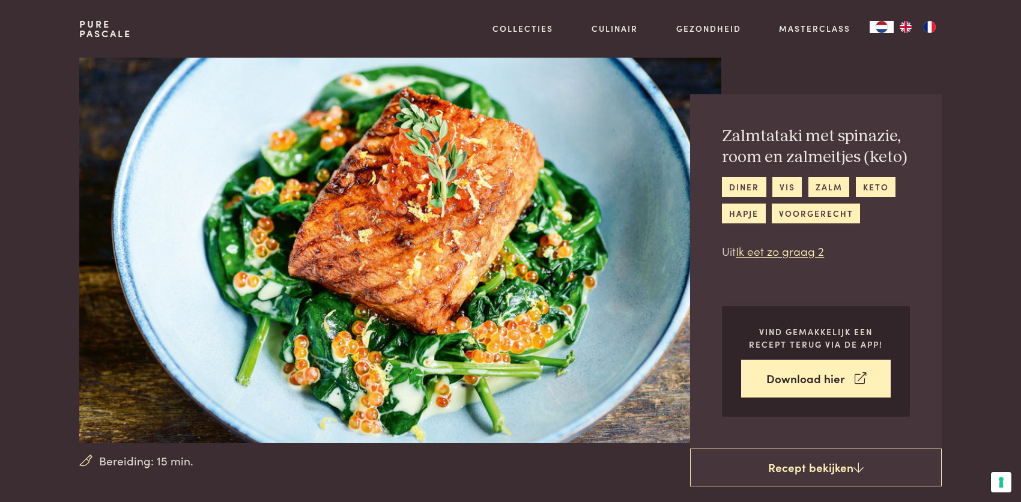
scroll to position [60, 0]
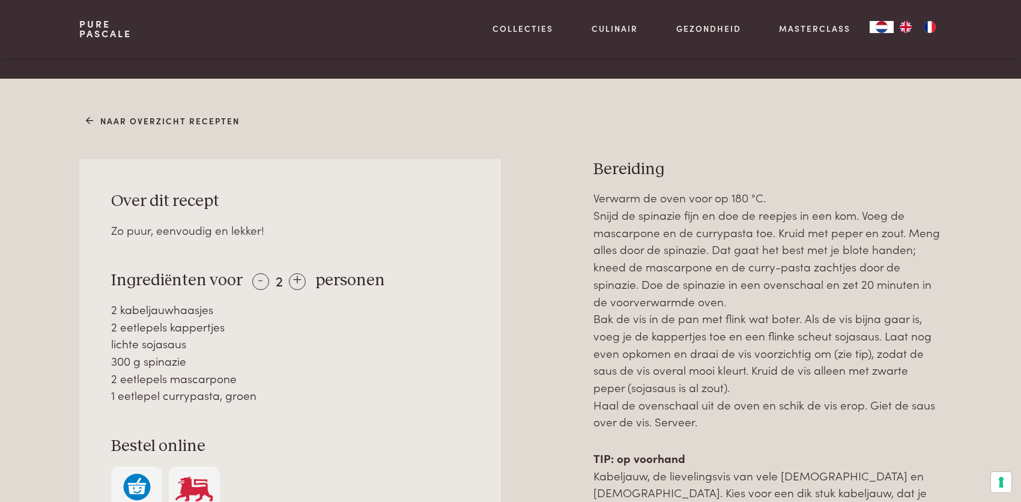
scroll to position [480, 0]
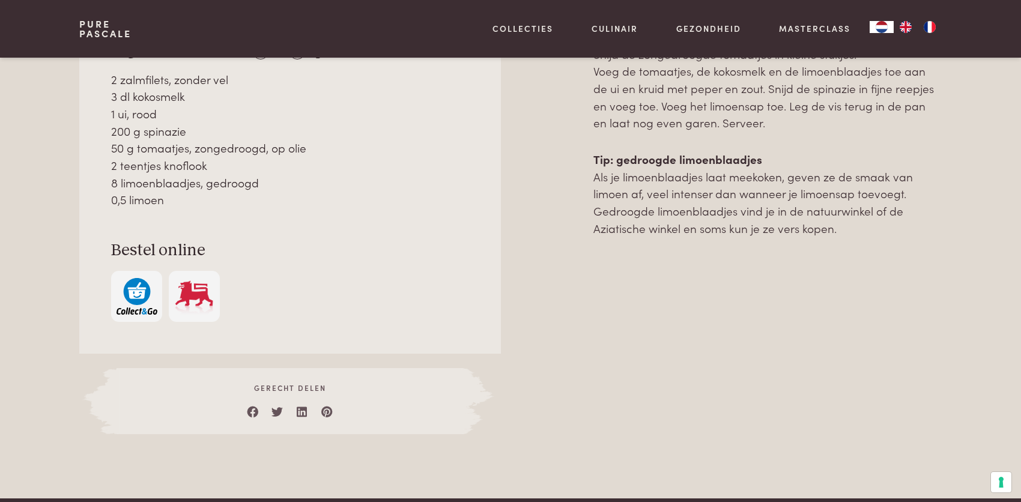
scroll to position [721, 0]
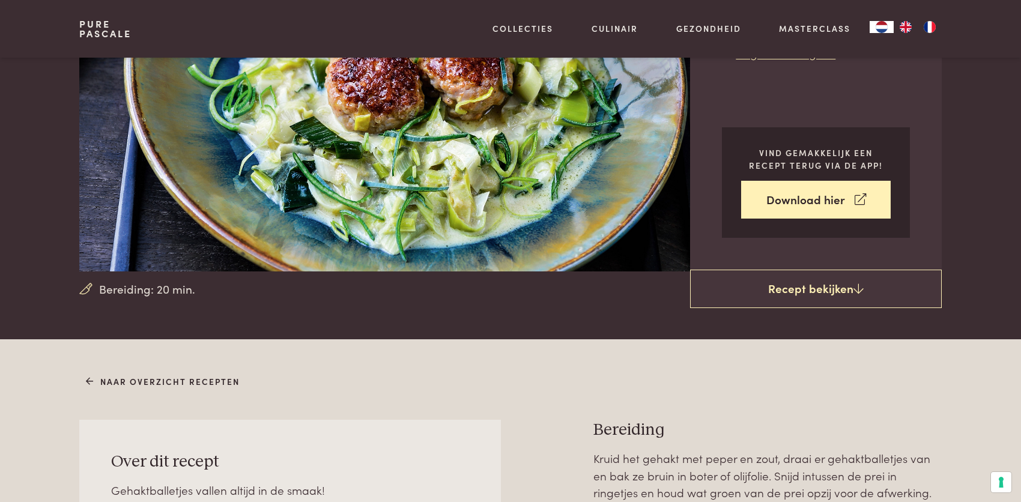
scroll to position [60, 0]
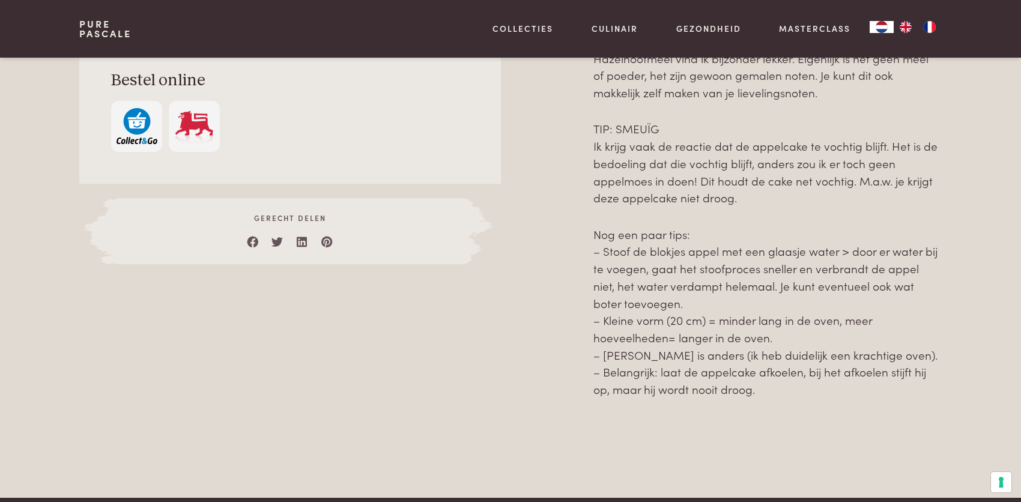
scroll to position [841, 0]
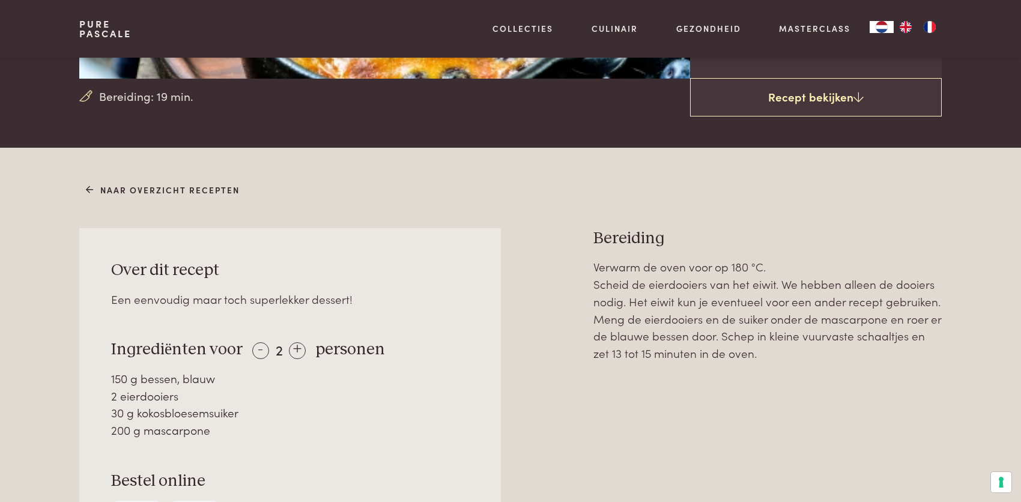
scroll to position [420, 0]
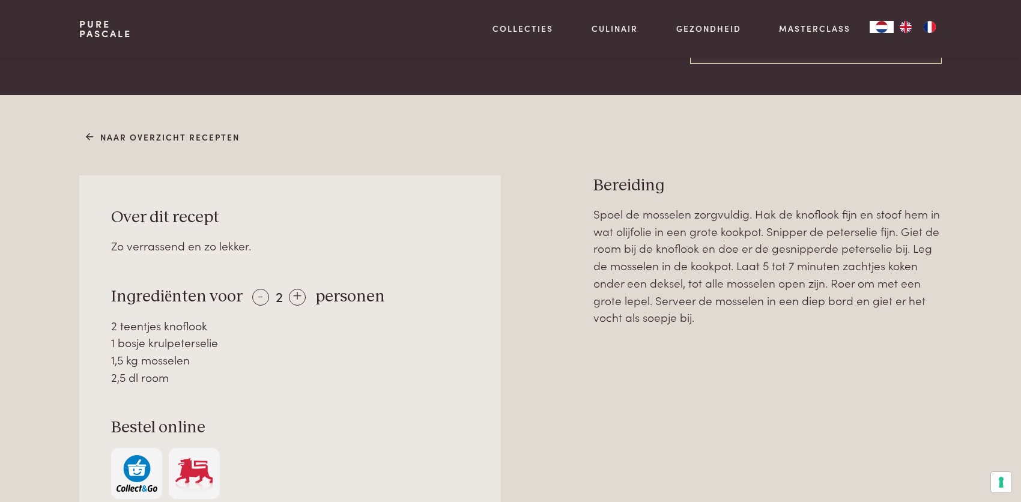
scroll to position [420, 0]
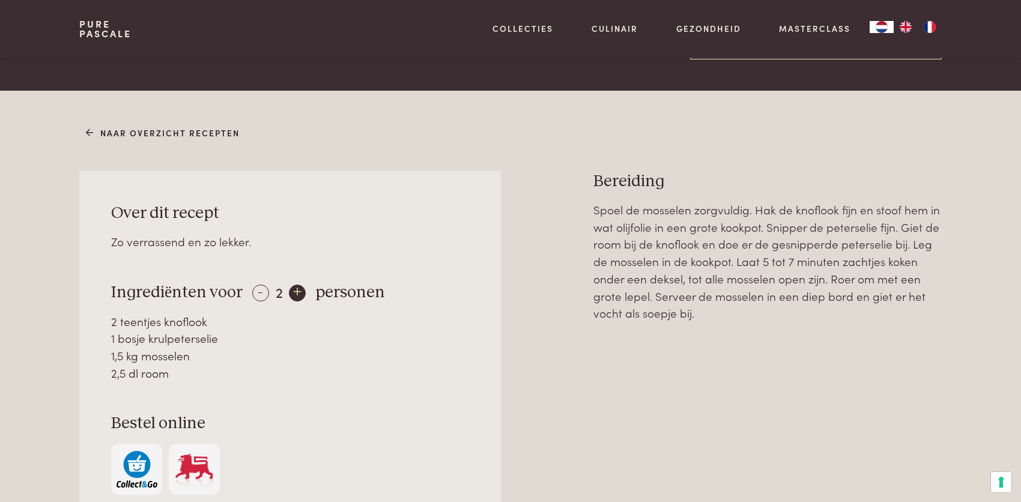
click at [297, 293] on div "+" at bounding box center [297, 293] width 17 height 17
click at [254, 291] on div "-" at bounding box center [260, 293] width 17 height 17
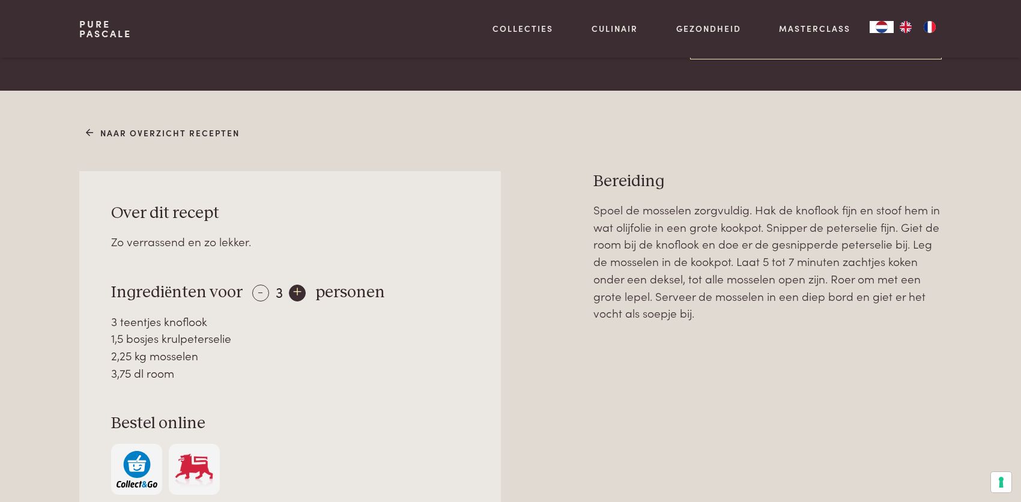
click at [296, 292] on div "+" at bounding box center [297, 293] width 17 height 17
click at [262, 294] on div "-" at bounding box center [260, 293] width 17 height 17
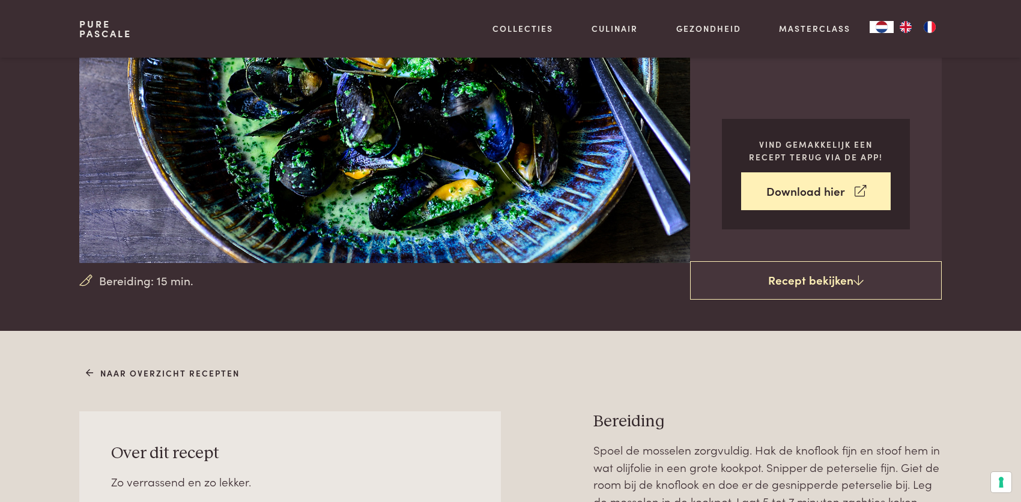
scroll to position [0, 0]
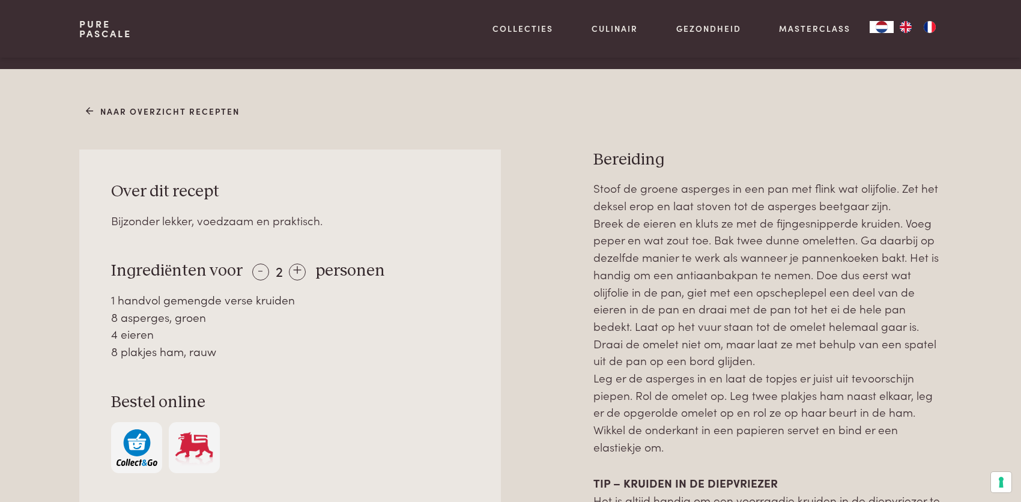
scroll to position [480, 0]
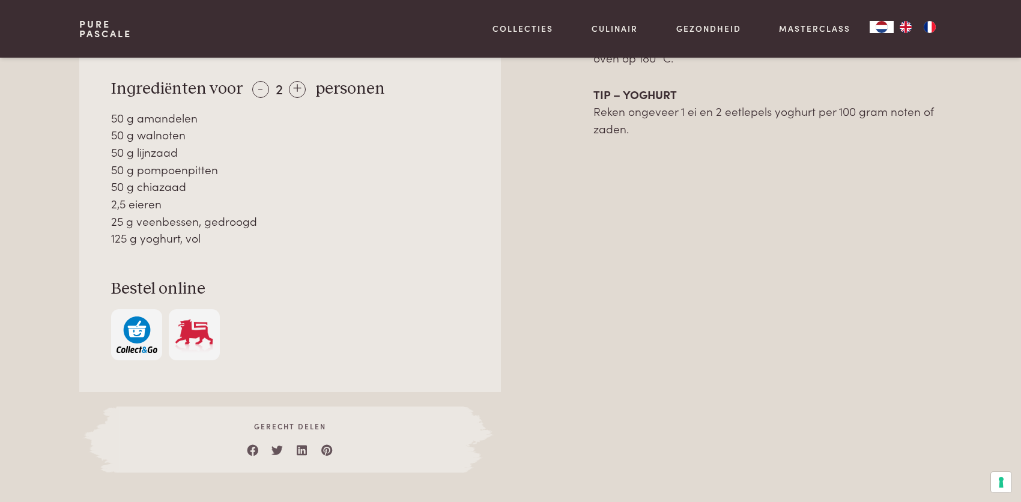
scroll to position [661, 0]
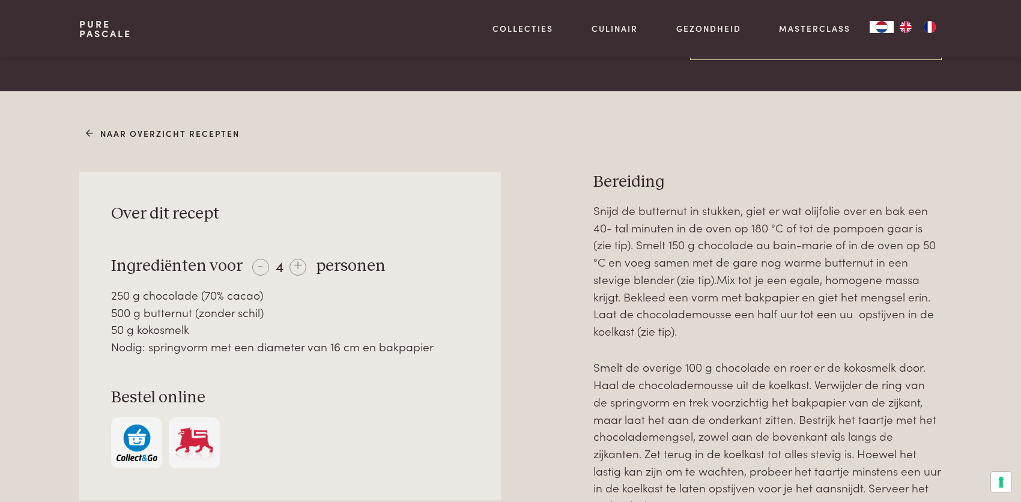
scroll to position [420, 0]
